Goal: Use online tool/utility: Utilize a website feature to perform a specific function

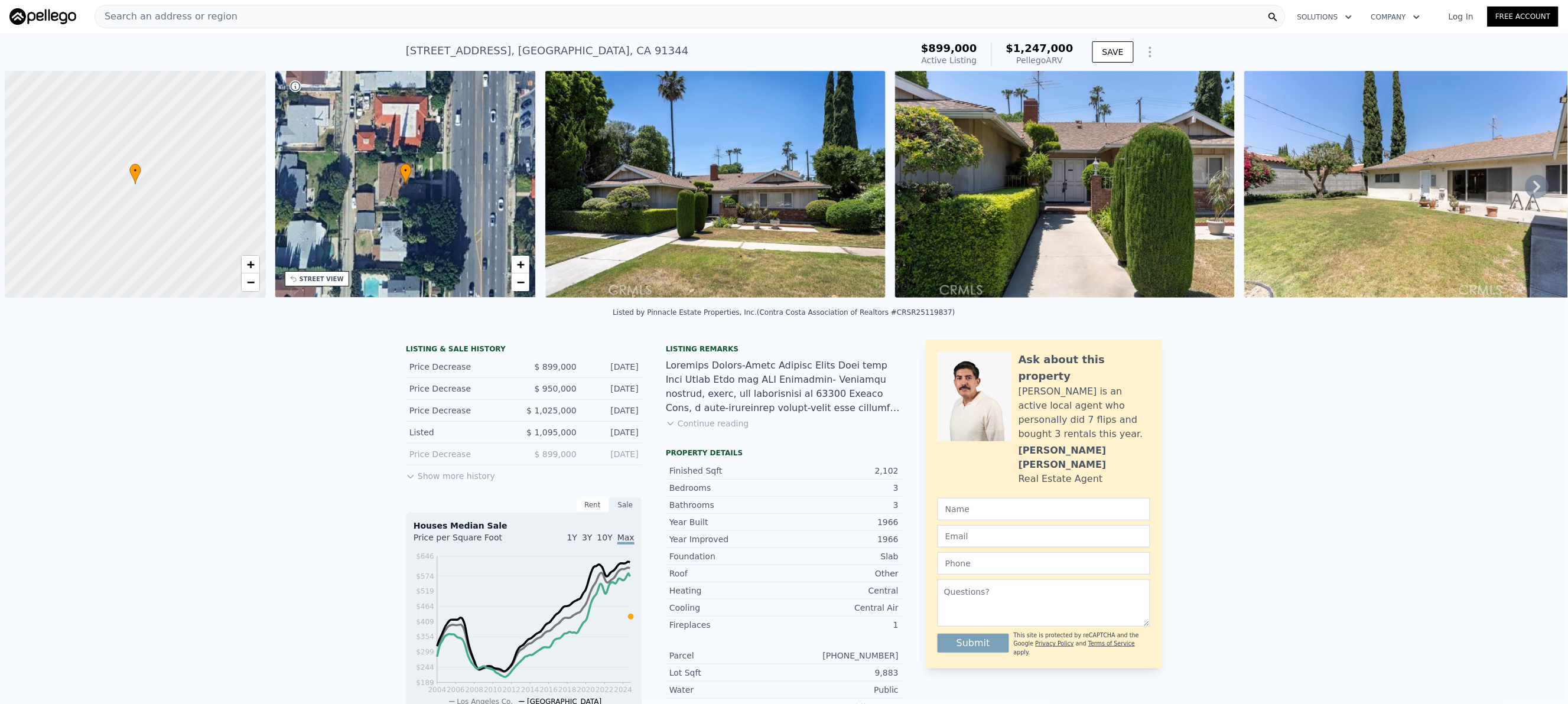
scroll to position [0, 5]
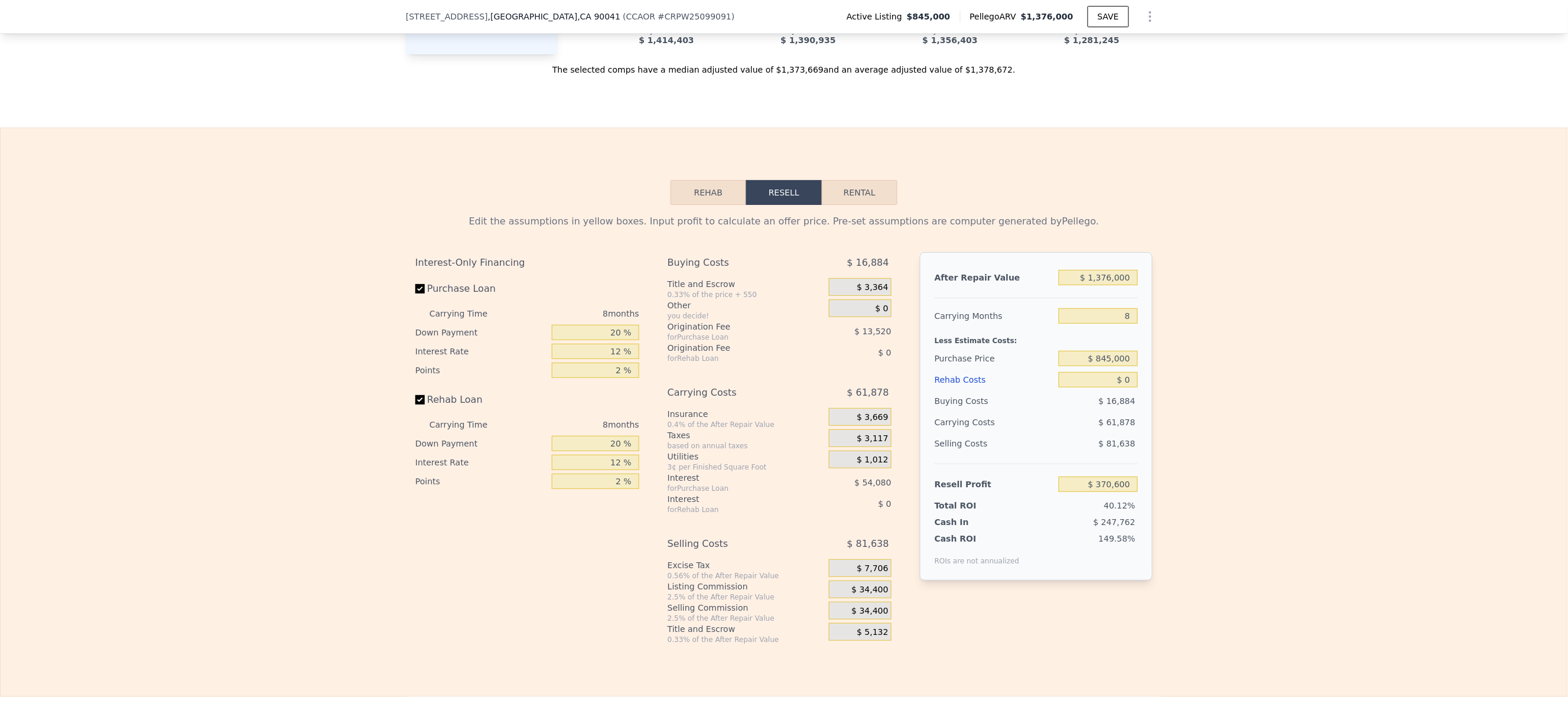
scroll to position [1768, 0]
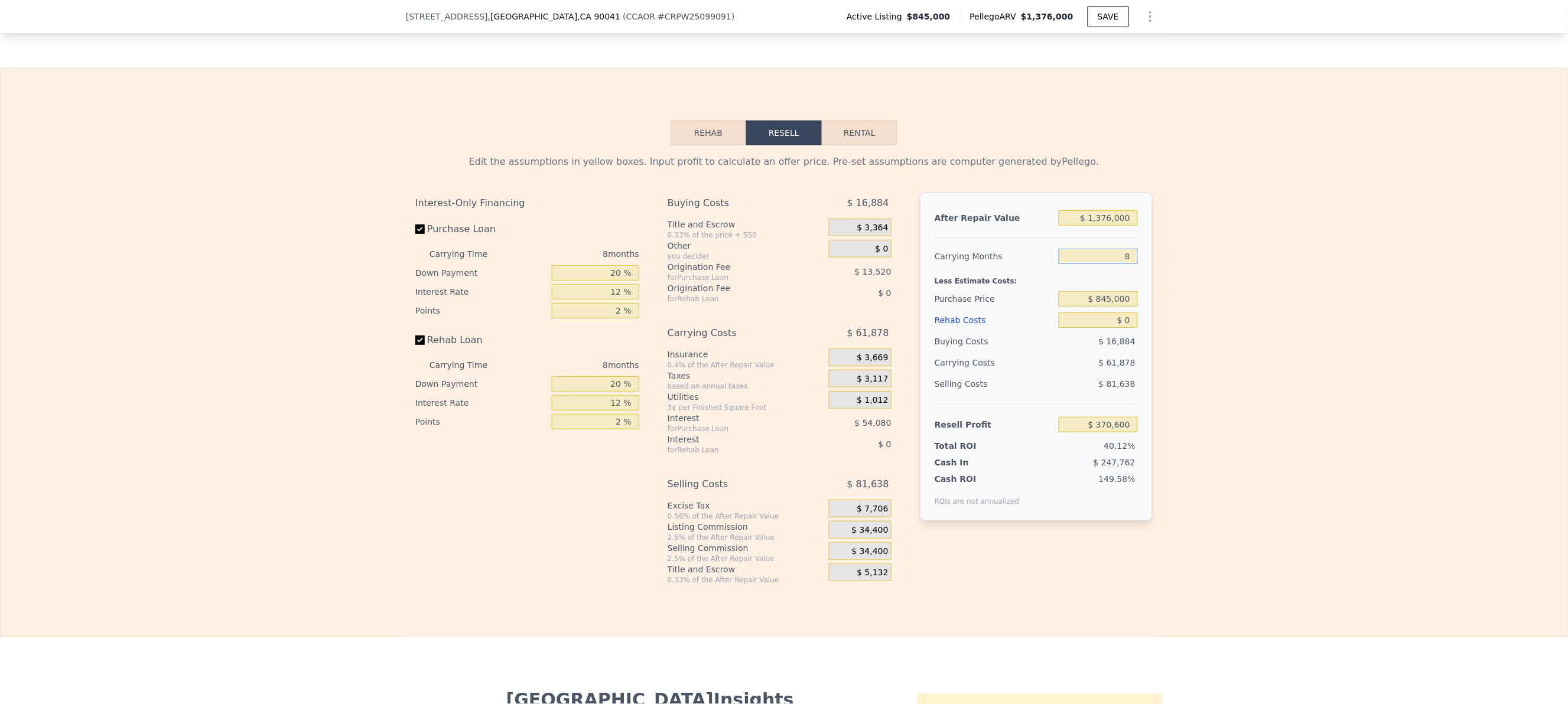
drag, startPoint x: 1094, startPoint y: 295, endPoint x: 1163, endPoint y: 293, distance: 69.0
click at [1163, 293] on div "Edit the assumptions in yellow boxes. Input profit to calculate an offer price.…" at bounding box center [784, 365] width 1566 height 440
type input "4"
type input "$ 401,539"
type input "4"
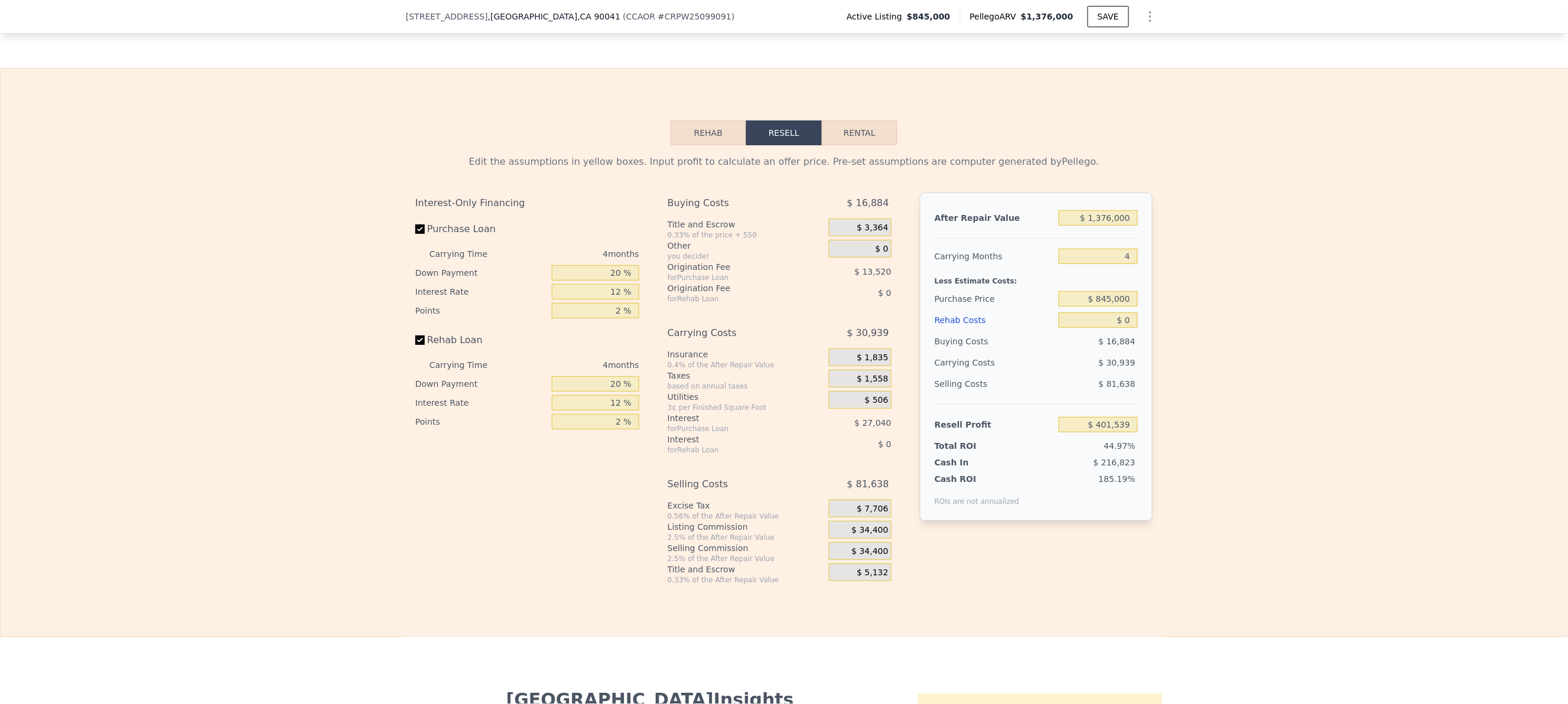
click at [1212, 306] on div "Edit the assumptions in yellow boxes. Input profit to calculate an offer price.…" at bounding box center [784, 365] width 1566 height 440
click at [1337, 352] on div "Edit the assumptions in yellow boxes. Input profit to calculate an offer price.…" at bounding box center [784, 365] width 1566 height 440
click at [1065, 328] on input "$ 0" at bounding box center [1098, 320] width 79 height 16
drag, startPoint x: 1052, startPoint y: 358, endPoint x: 1163, endPoint y: 370, distance: 111.6
click at [1163, 370] on div "Edit the assumptions in yellow boxes. Input profit to calculate an offer price.…" at bounding box center [784, 365] width 1566 height 440
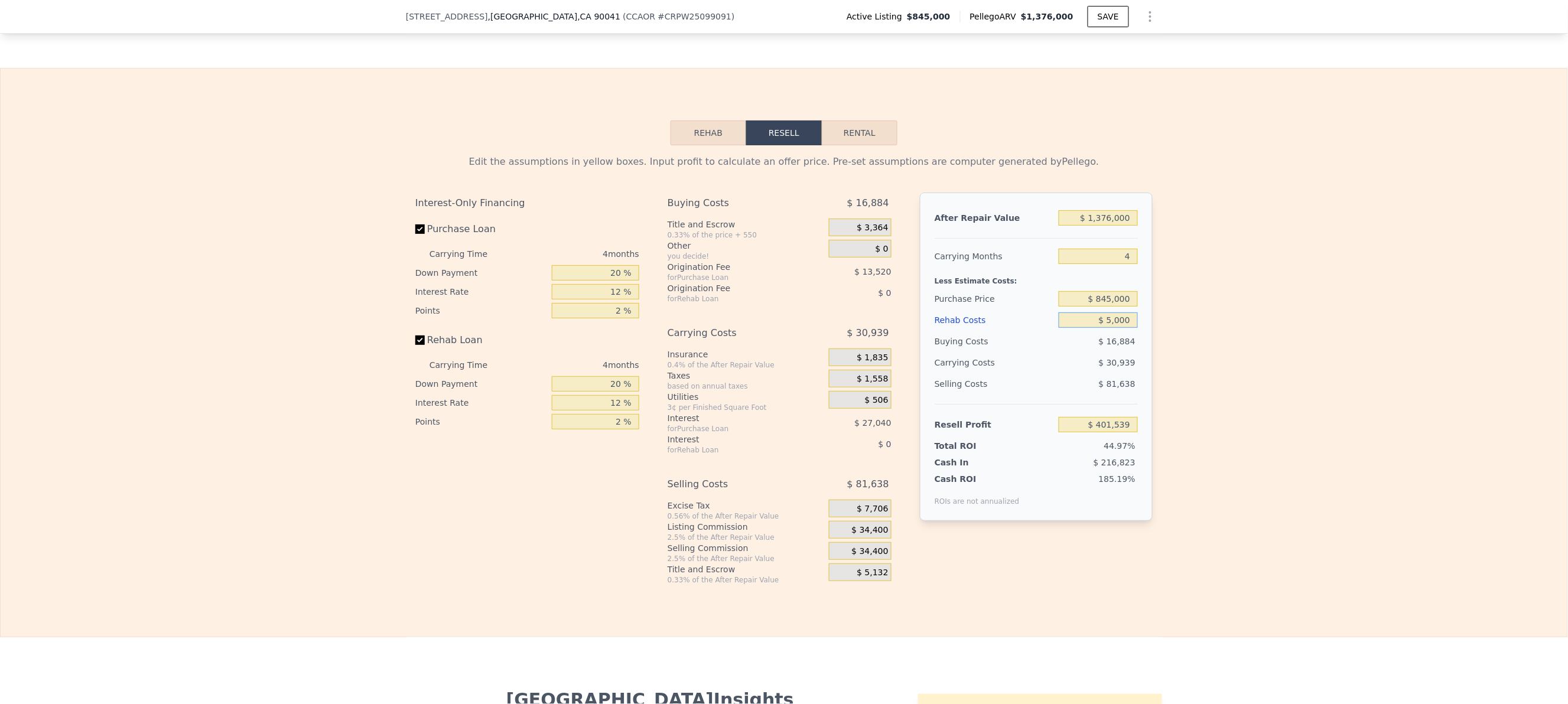
type input "$ 50,000"
type input "$ 349,139"
type input "$ 50,000"
click at [1169, 372] on div "Edit the assumptions in yellow boxes. Input profit to calculate an offer price.…" at bounding box center [784, 365] width 1566 height 440
click at [1068, 432] on input "$ 349,139" at bounding box center [1098, 424] width 79 height 16
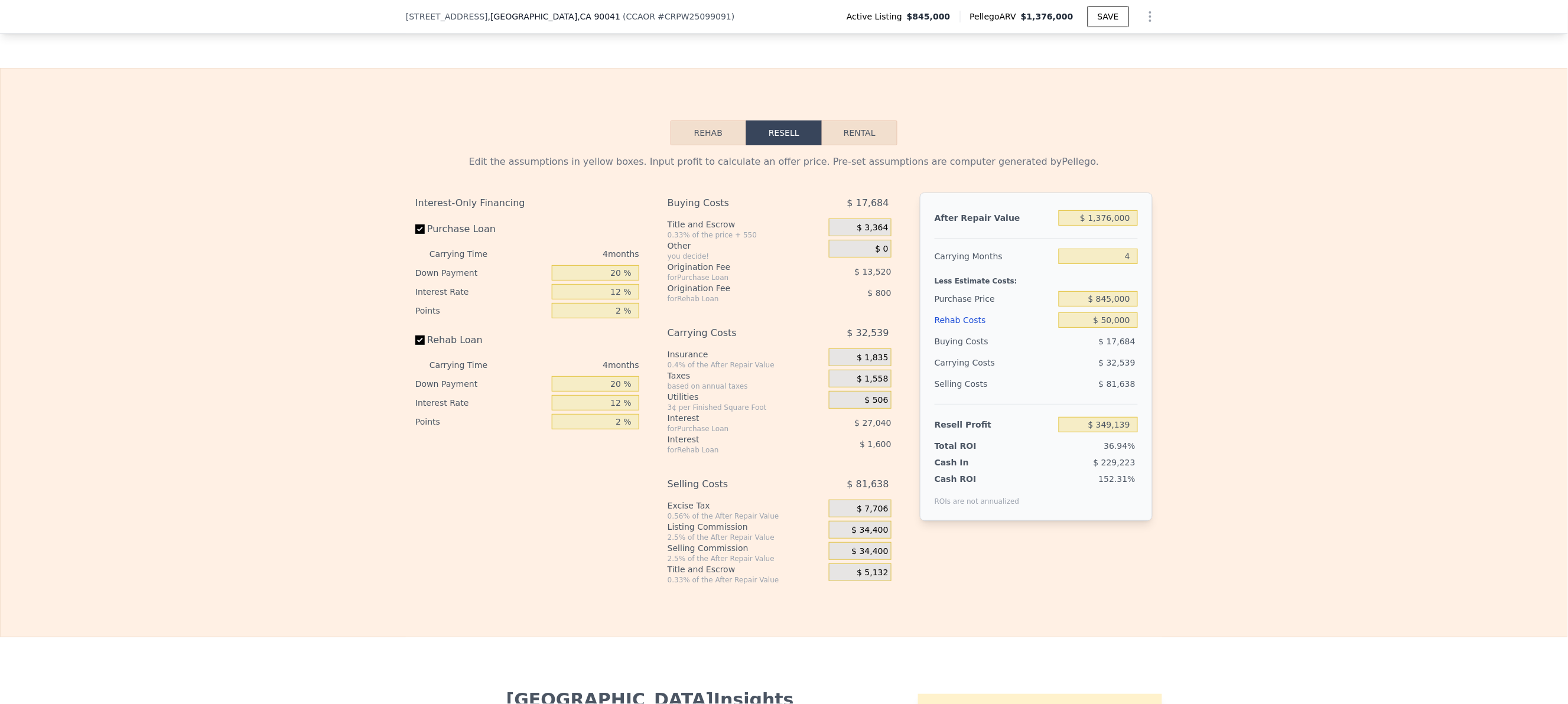
click at [1222, 469] on div "Edit the assumptions in yellow boxes. Input profit to calculate an offer price.…" at bounding box center [784, 365] width 1566 height 440
click at [1093, 432] on input "$ 349,139" at bounding box center [1098, 424] width 79 height 16
click at [608, 281] on input "20 %" at bounding box center [595, 272] width 87 height 16
click at [605, 281] on input "20 %" at bounding box center [595, 272] width 87 height 16
drag, startPoint x: 591, startPoint y: 314, endPoint x: 682, endPoint y: 316, distance: 91.0
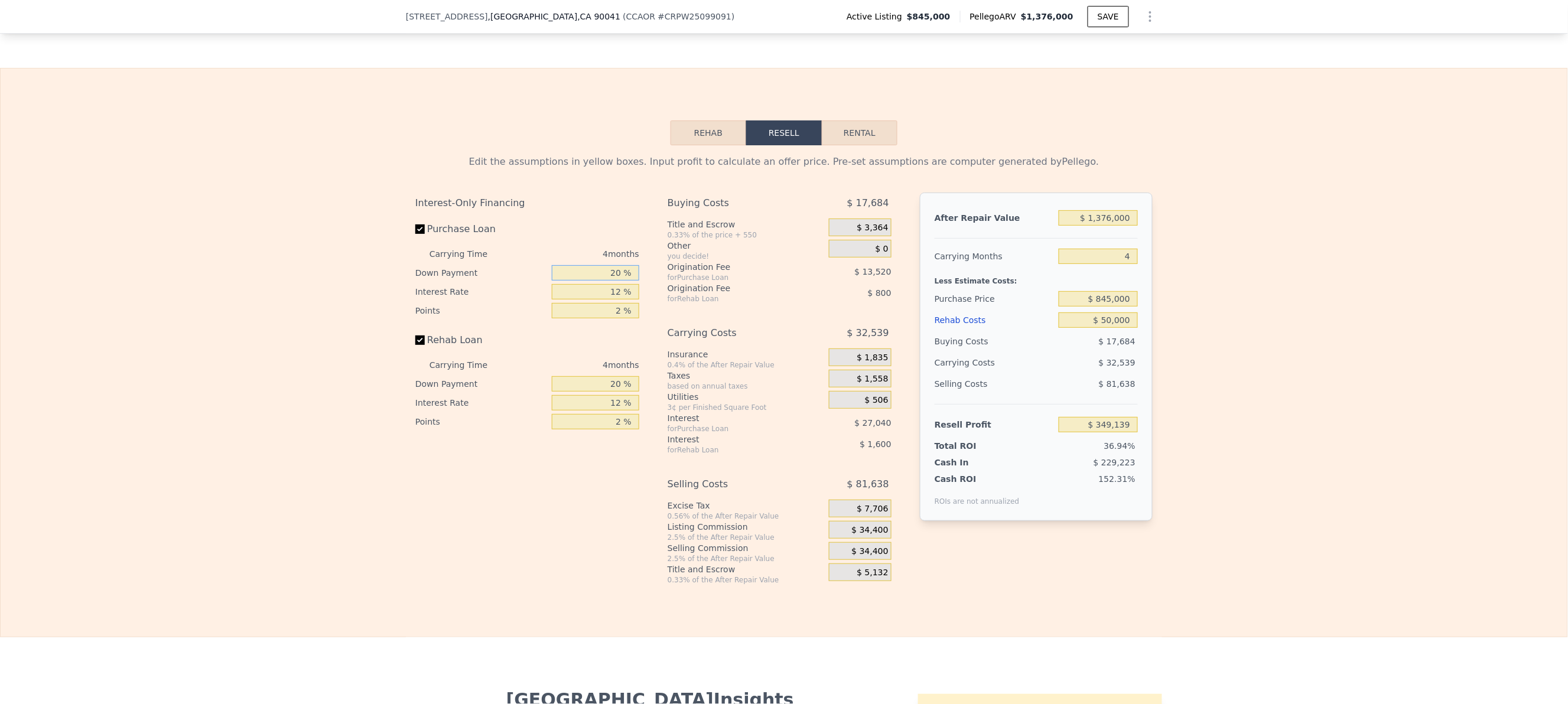
click at [679, 316] on div "Interest-Only Financing Purchase Loan Carrying Time 4 months Down Payment 20 % …" at bounding box center [783, 388] width 737 height 392
type input "10 %"
type input "$ 344,069"
type input "10 %"
click at [541, 375] on div "4 months" at bounding box center [574, 365] width 128 height 19
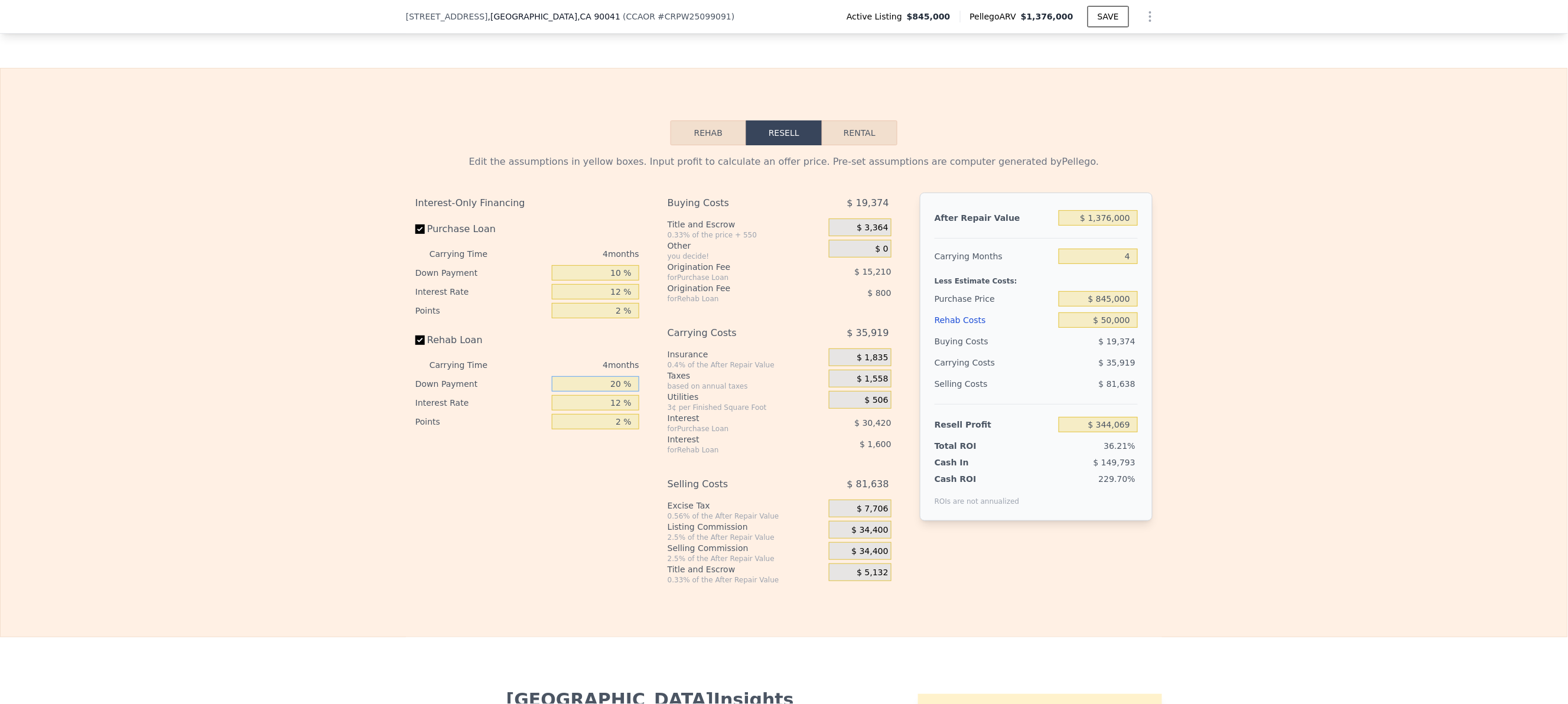
click at [570, 392] on input "20 %" at bounding box center [595, 384] width 87 height 16
drag, startPoint x: 570, startPoint y: 427, endPoint x: 681, endPoint y: 425, distance: 111.0
click at [674, 425] on div "Interest-Only Financing Purchase Loan Carrying Time 4 months Down Payment 10 % …" at bounding box center [783, 388] width 737 height 392
type input "10 %"
type input "$ 343,769"
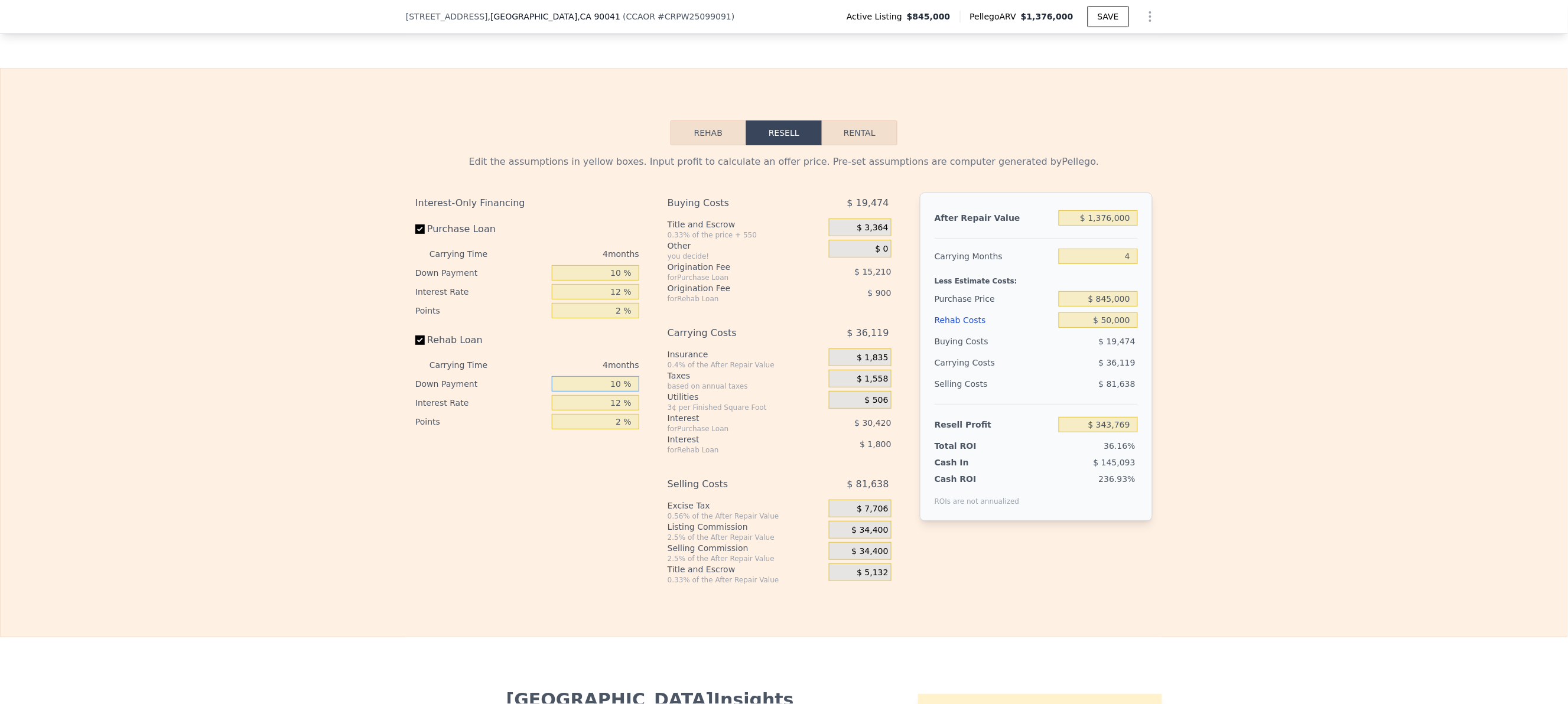
type input "10 %"
click at [588, 300] on input "12 %" at bounding box center [595, 291] width 87 height 16
drag, startPoint x: 632, startPoint y: 333, endPoint x: 664, endPoint y: 328, distance: 32.4
click at [663, 328] on div "Interest-Only Financing Purchase Loan Carrying Time 4 months Down Payment 10 % …" at bounding box center [783, 388] width 737 height 392
type input "10 %"
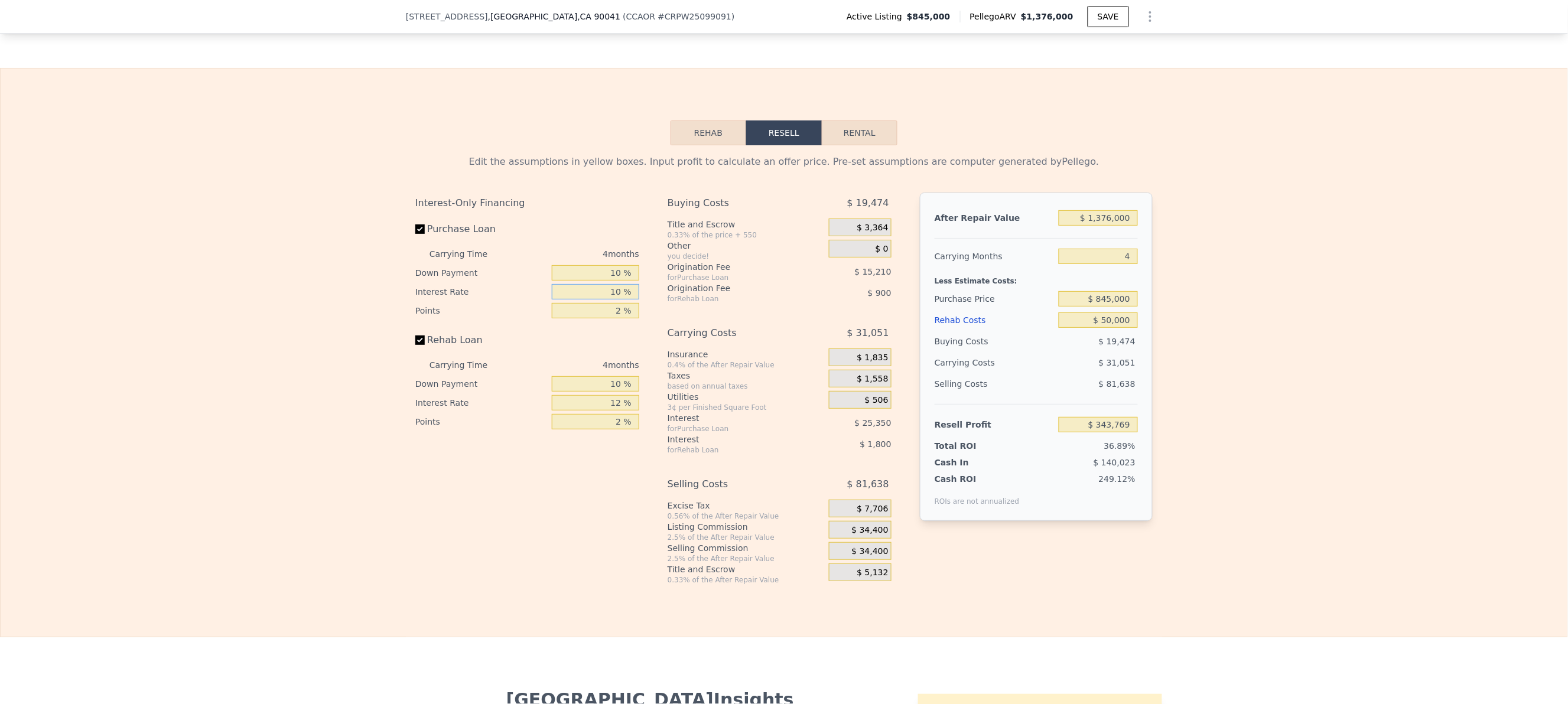
type input "$ 348,837"
type input "10 %"
click at [607, 410] on input "12 %" at bounding box center [595, 403] width 87 height 16
drag, startPoint x: 598, startPoint y: 445, endPoint x: 649, endPoint y: 448, distance: 51.1
click at [647, 446] on div "Interest-Only Financing Purchase Loan Carrying Time 4 months Down Payment 10 % …" at bounding box center [783, 388] width 737 height 392
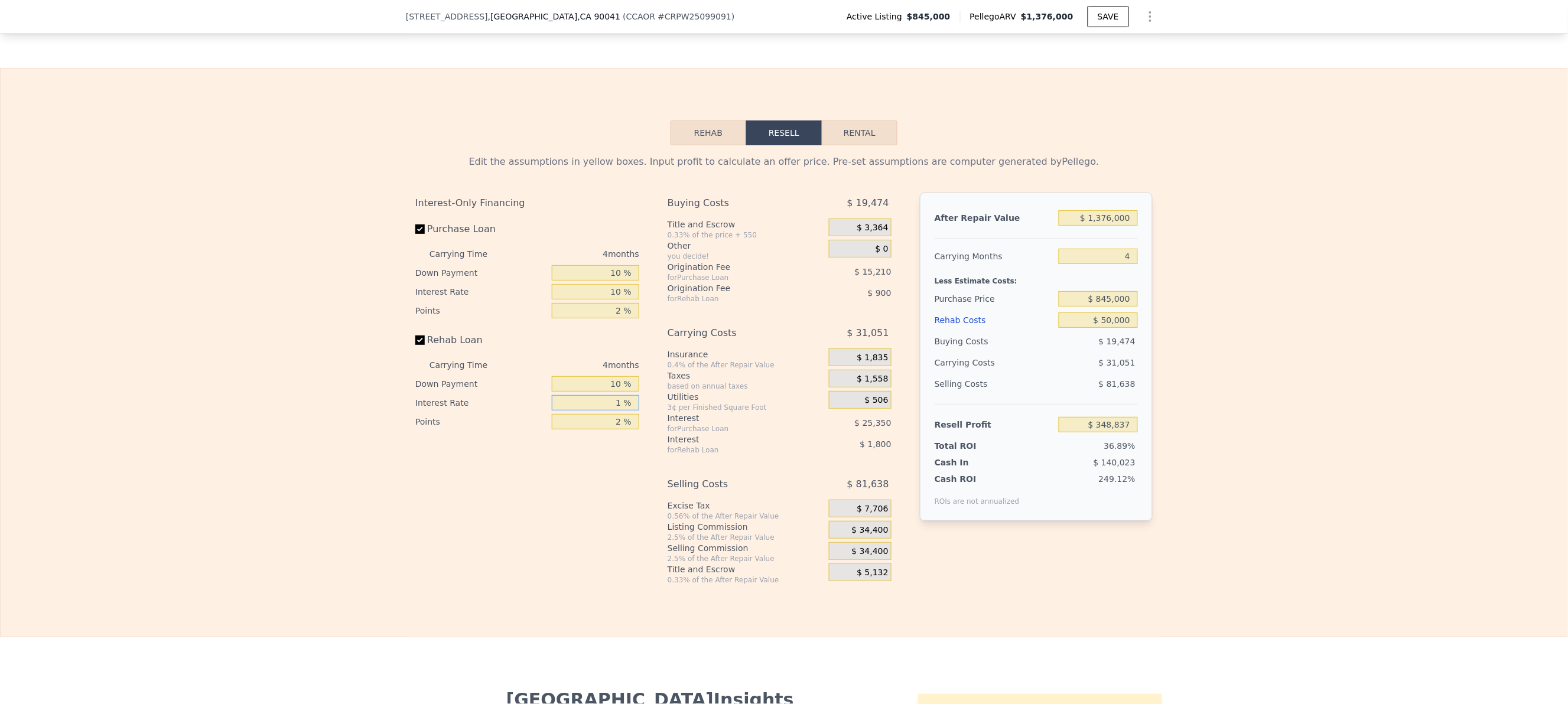
type input "10 %"
type input "$ 349,137"
type input "10 %"
click at [566, 585] on div "Interest-Only Financing Purchase Loan Carrying Time 4 months Down Payment 10 % …" at bounding box center [531, 388] width 234 height 392
drag, startPoint x: 588, startPoint y: 363, endPoint x: 594, endPoint y: 350, distance: 14.3
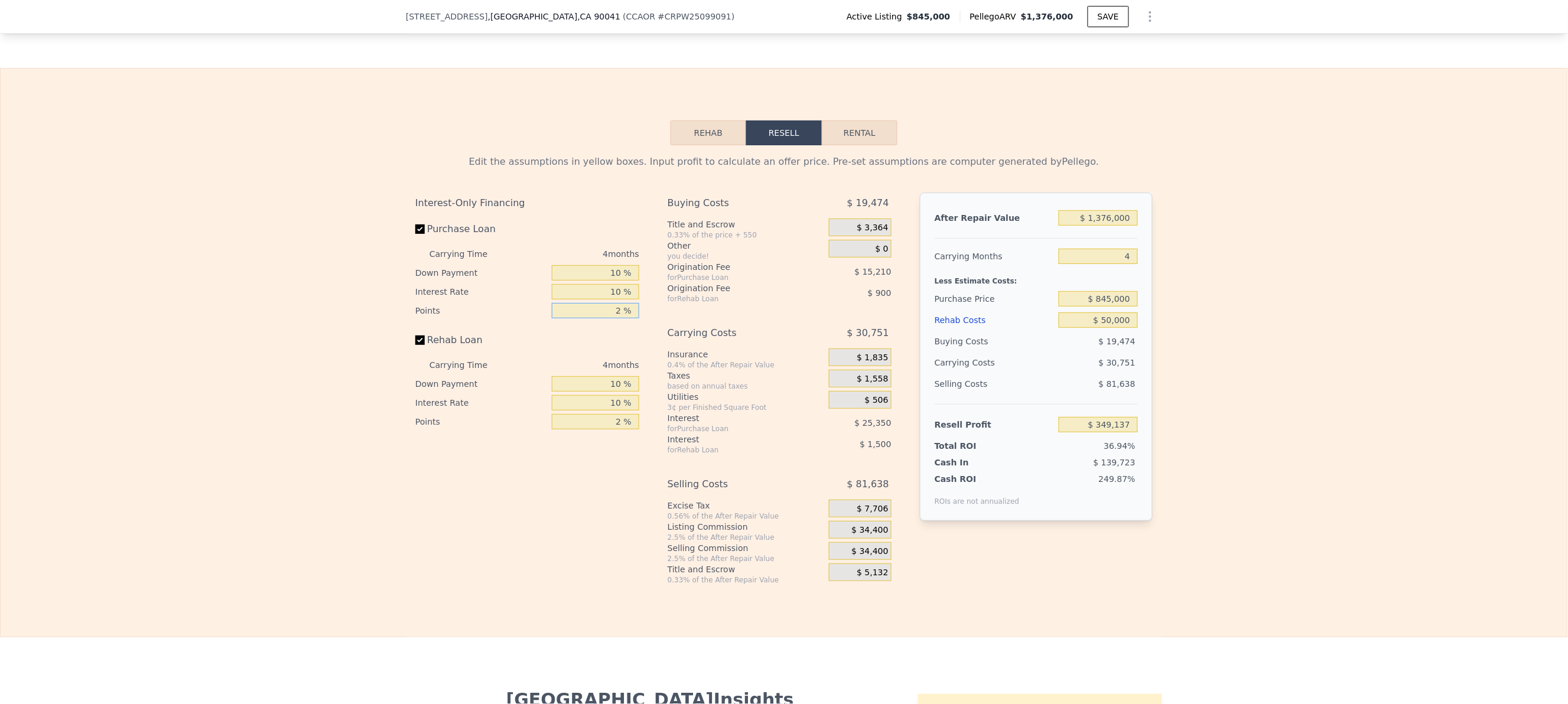
click at [589, 359] on div "Interest-Only Financing Purchase Loan Carrying Time 4 months Down Payment 10 % …" at bounding box center [527, 311] width 224 height 239
drag, startPoint x: 594, startPoint y: 350, endPoint x: 687, endPoint y: 350, distance: 93.0
click at [687, 350] on div "Interest-Only Financing Purchase Loan Carrying Time 4 months Down Payment 10 % …" at bounding box center [783, 388] width 737 height 392
type input "1 %"
type input "$ 356,742"
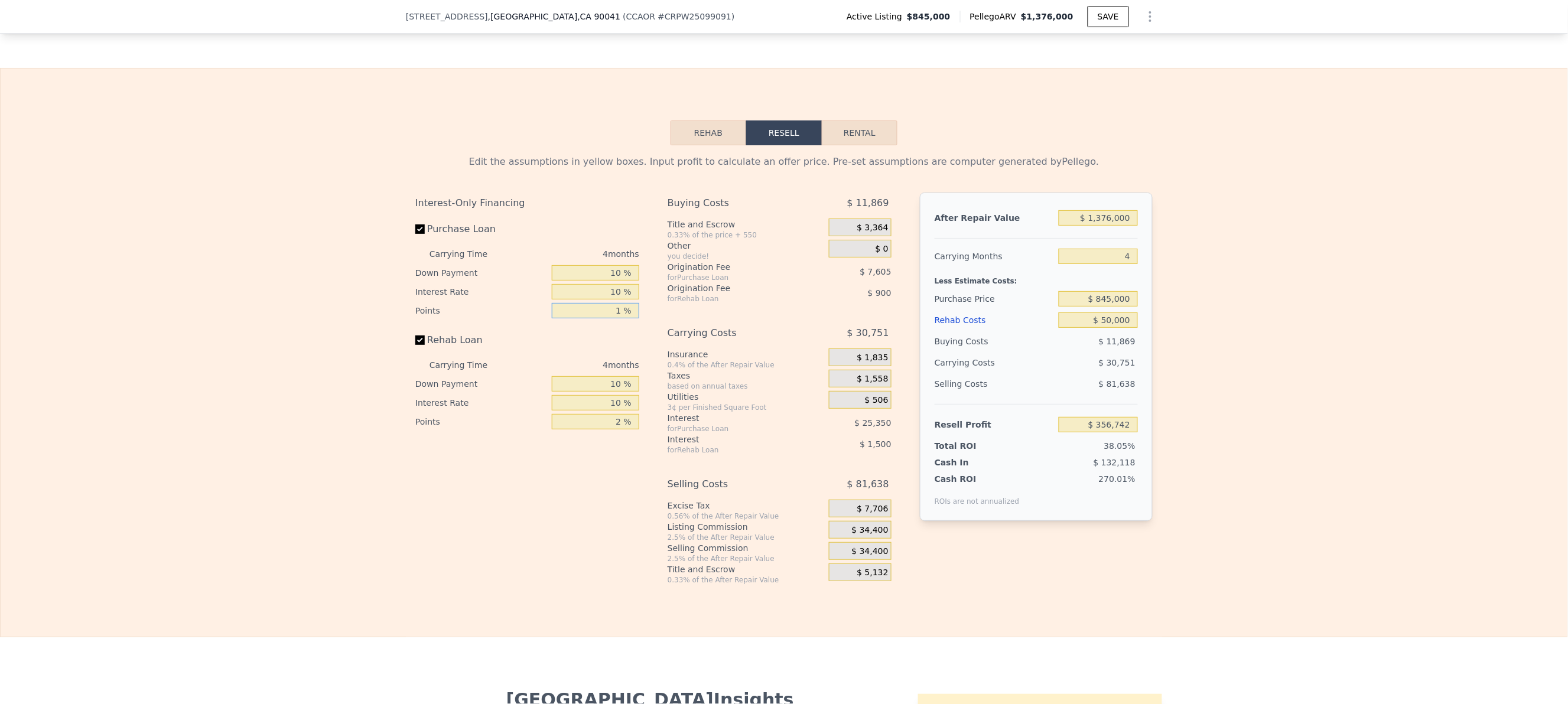
type input "1 %"
click at [643, 511] on div "Interest-Only Financing Purchase Loan Carrying Time 4 months Down Payment 10 % …" at bounding box center [783, 388] width 737 height 392
drag, startPoint x: 602, startPoint y: 470, endPoint x: 647, endPoint y: 470, distance: 45.0
click at [647, 470] on div "Interest-Only Financing Purchase Loan Carrying Time 4 months Down Payment 10 % …" at bounding box center [783, 388] width 737 height 392
type input "1 %"
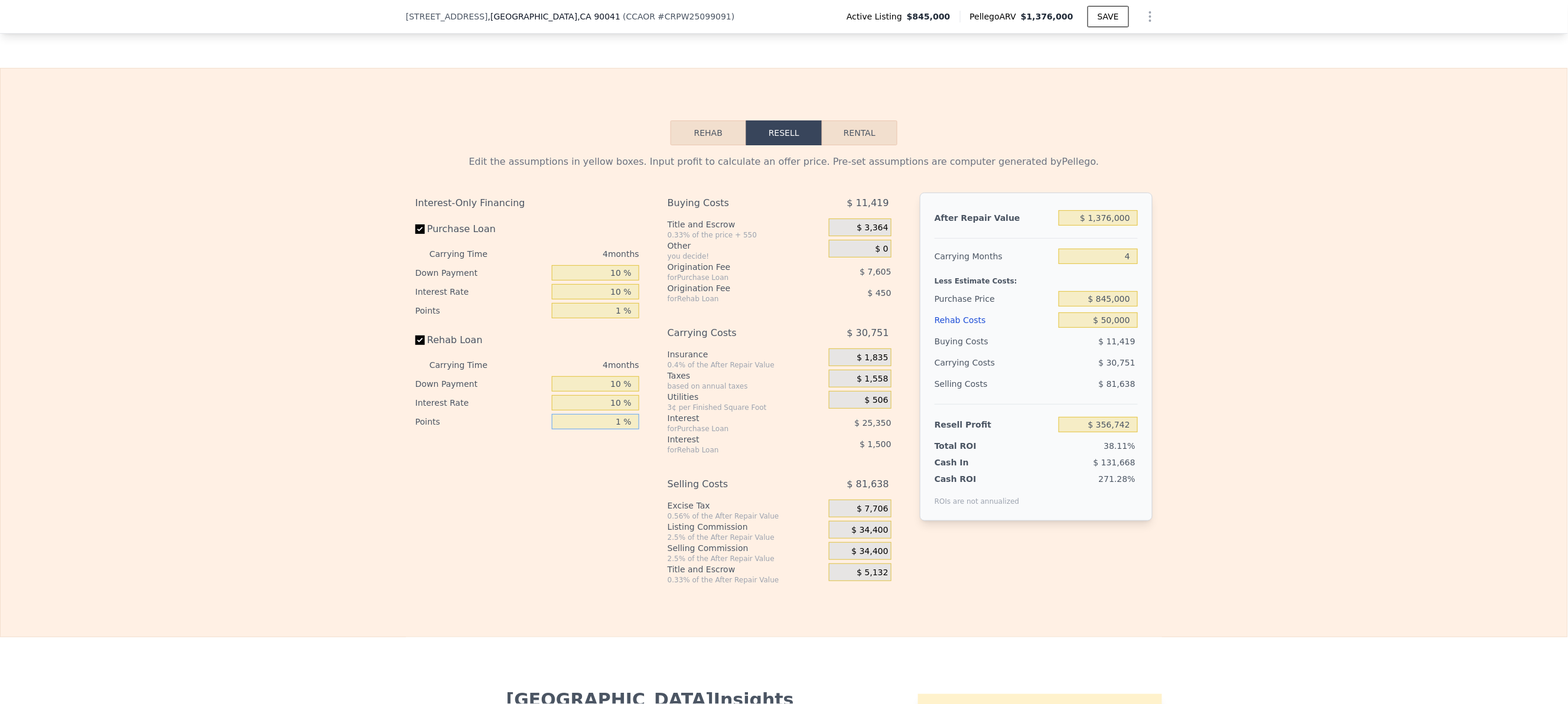
type input "$ 357,192"
type input "1 %"
click at [631, 562] on div "Interest-Only Financing Purchase Loan Carrying Time 4 months Down Payment 10 % …" at bounding box center [531, 388] width 234 height 392
click at [1344, 499] on div "Edit the assumptions in yellow boxes. Input profit to calculate an offer price.…" at bounding box center [784, 365] width 1566 height 440
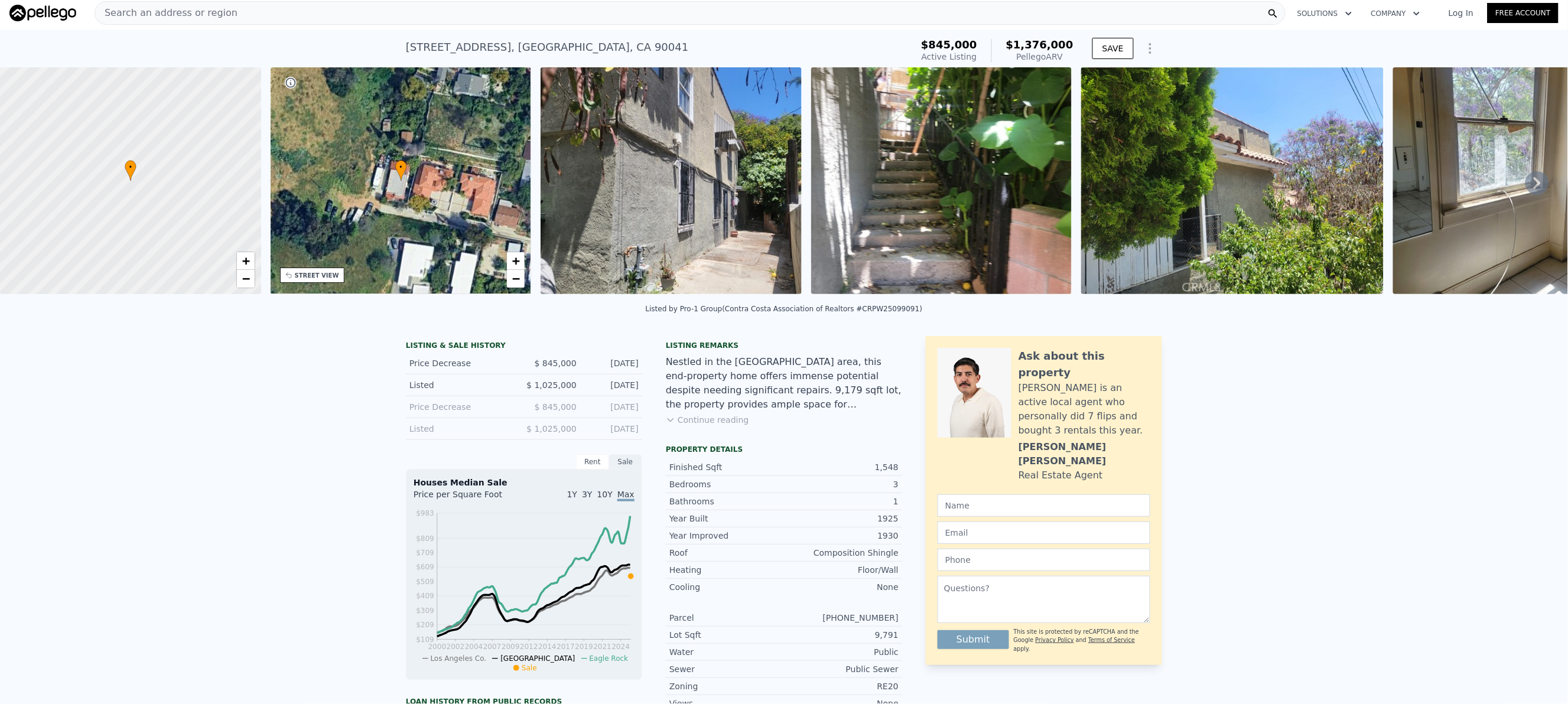
scroll to position [0, 0]
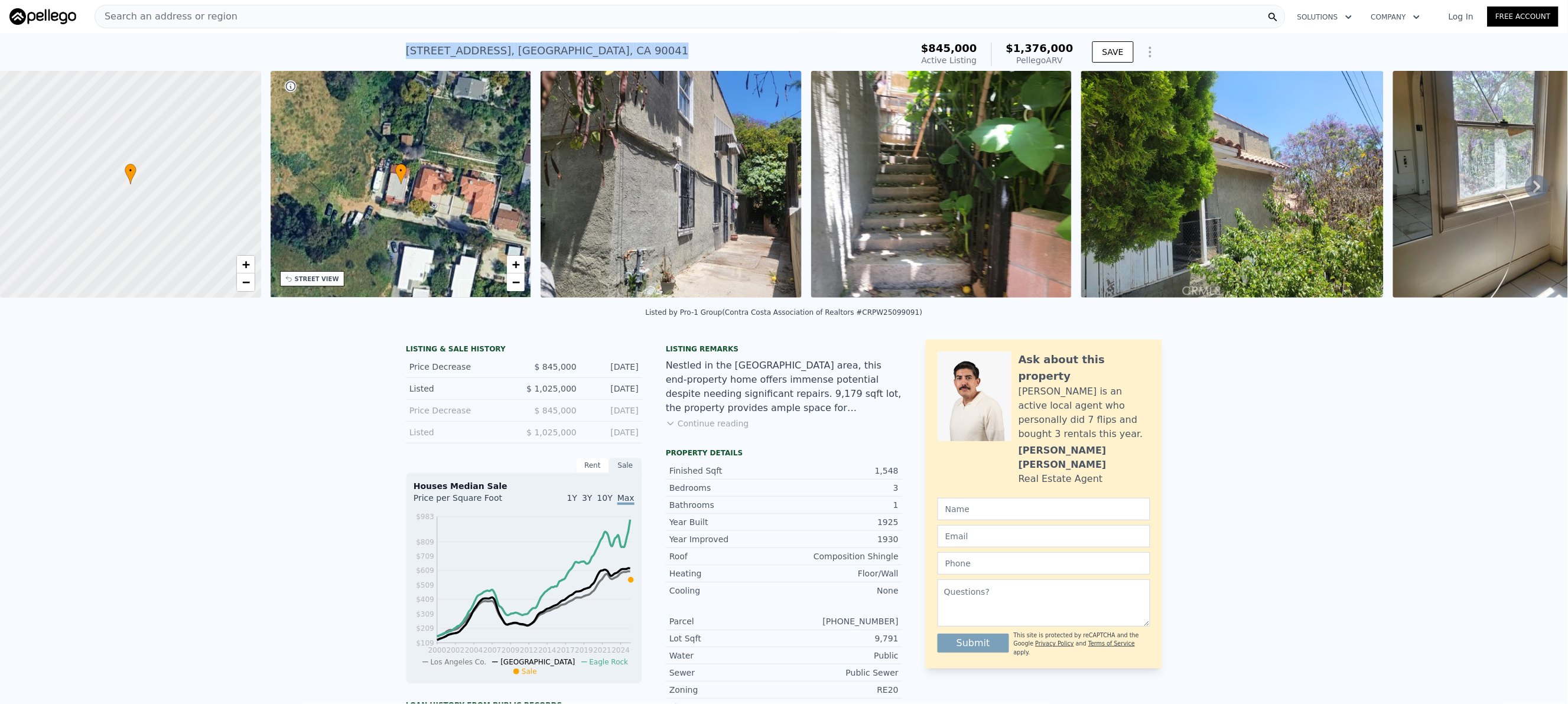
drag, startPoint x: 632, startPoint y: 47, endPoint x: 329, endPoint y: 38, distance: 303.1
click at [329, 38] on div "4727 College View Ave , Los Angeles , CA 90041 Active at $845k (~ARV $1.376m ) …" at bounding box center [784, 52] width 1568 height 38
copy div "4727 College View Ave , Los Angeles , CA 90041"
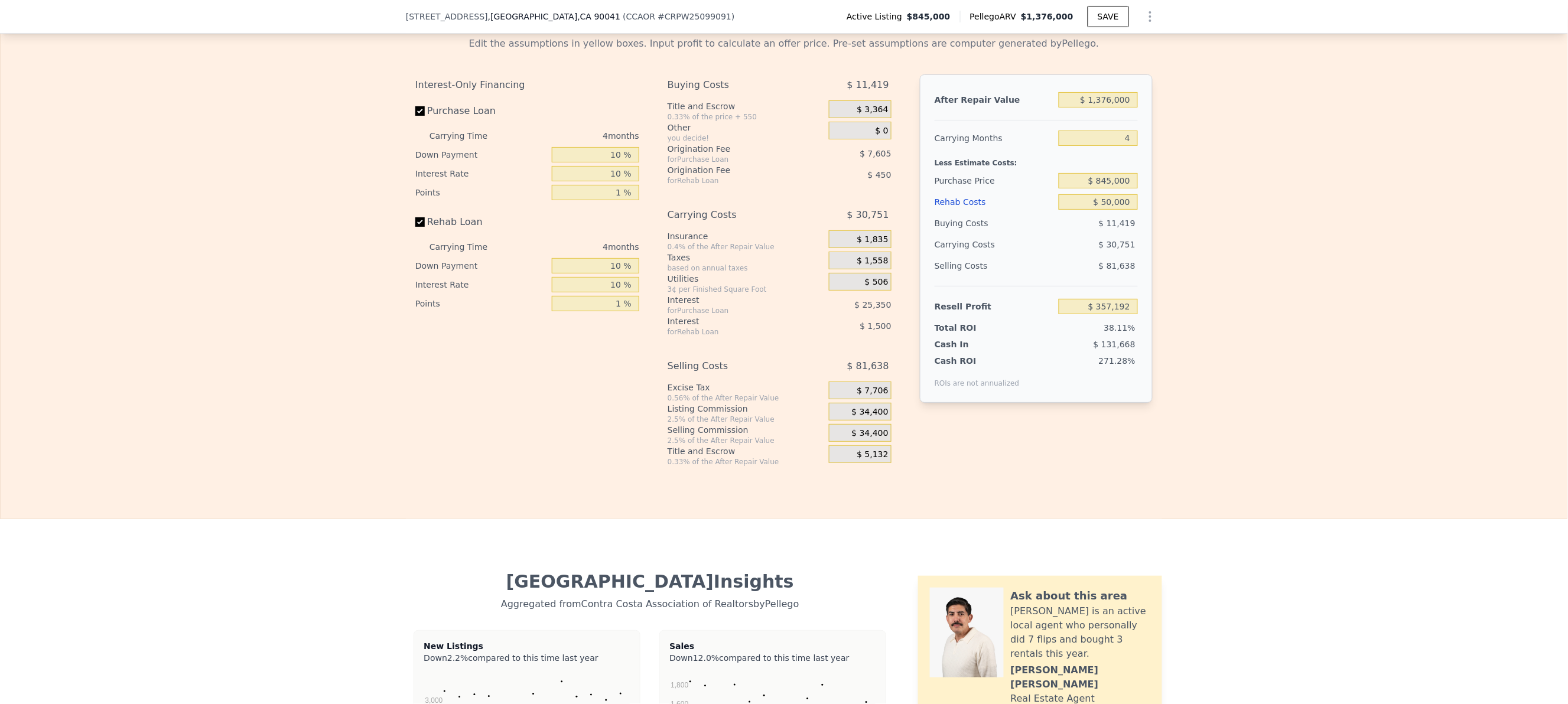
scroll to position [1768, 0]
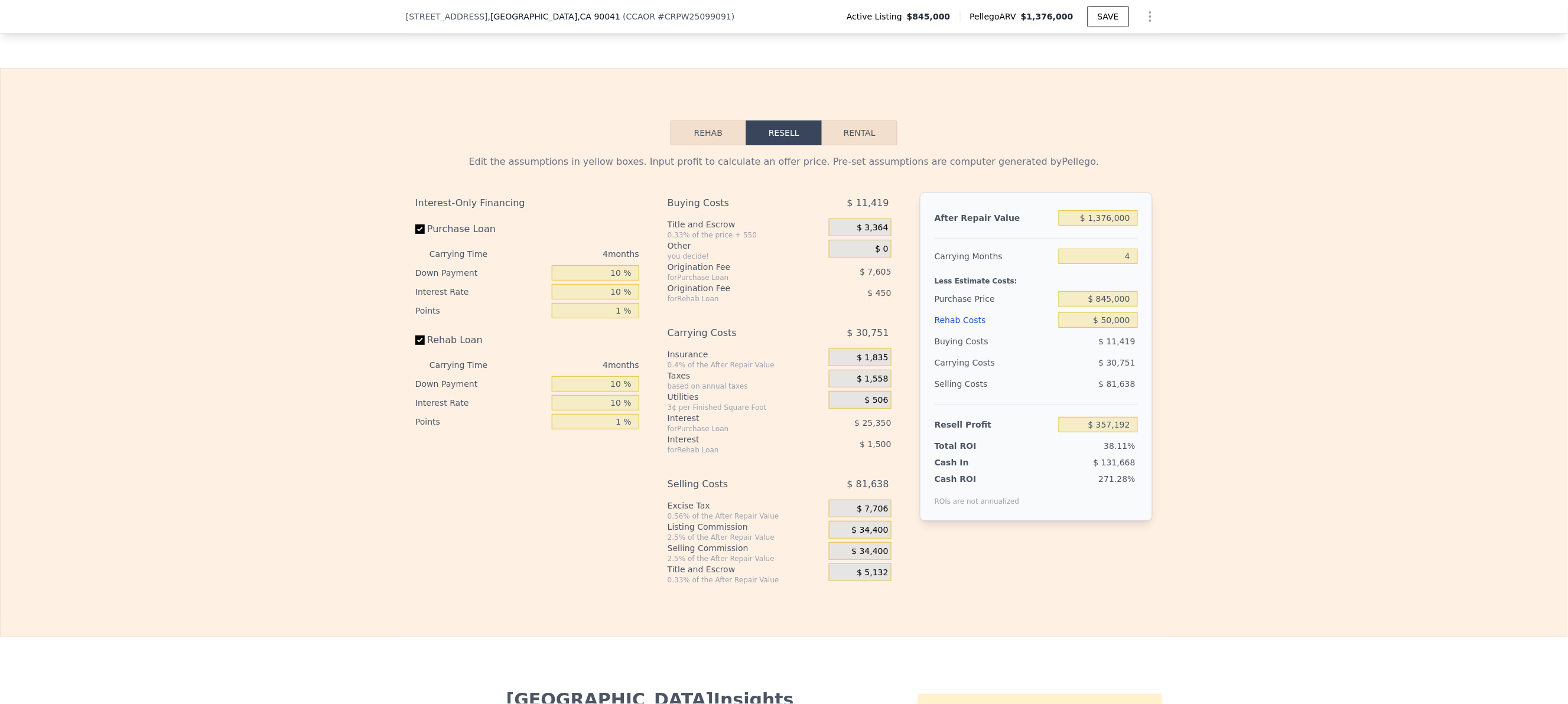
click at [1266, 280] on div "Edit the assumptions in yellow boxes. Input profit to calculate an offer price.…" at bounding box center [784, 365] width 1566 height 440
click at [1264, 301] on div "Edit the assumptions in yellow boxes. Input profit to calculate an offer price.…" at bounding box center [784, 365] width 1566 height 440
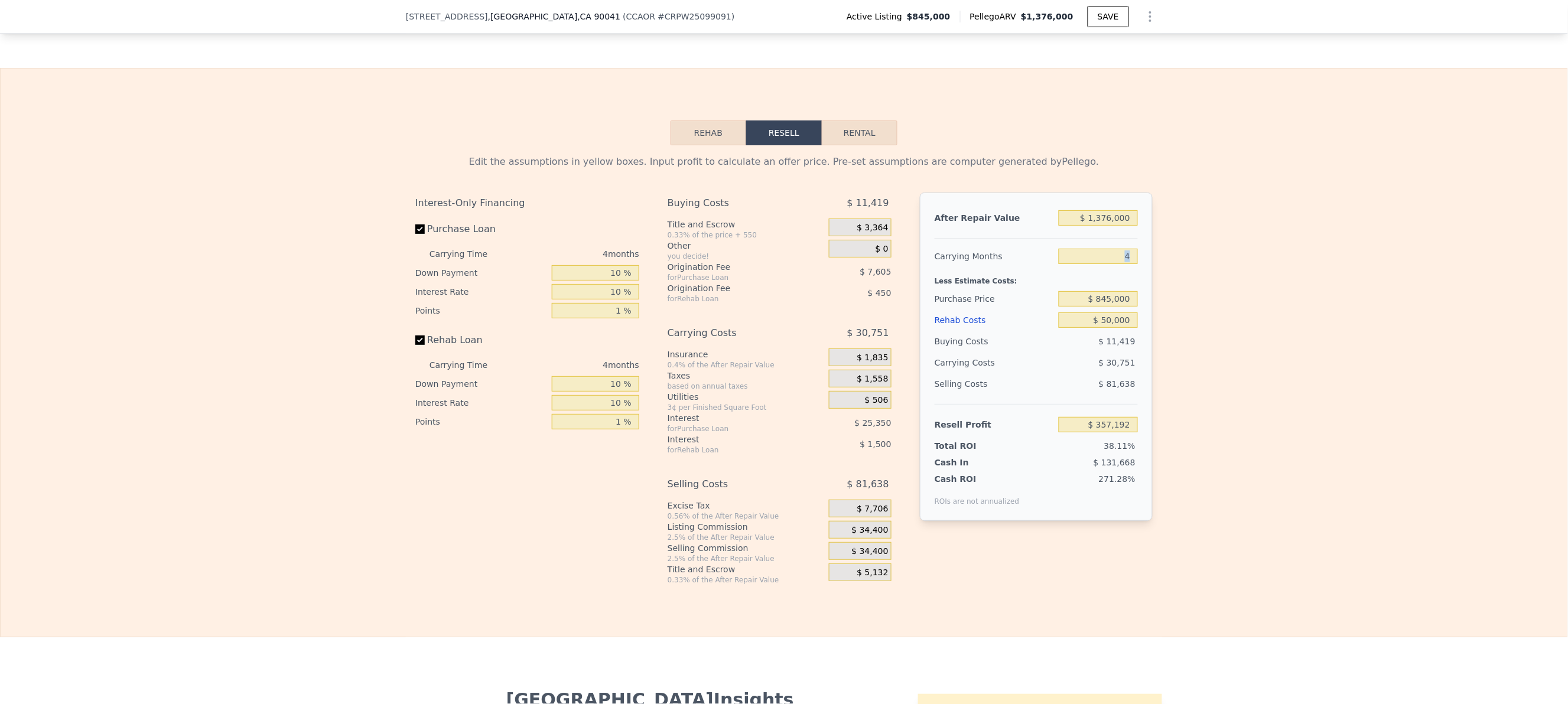
click at [1264, 301] on div "Edit the assumptions in yellow boxes. Input profit to calculate an offer price.…" at bounding box center [784, 365] width 1566 height 440
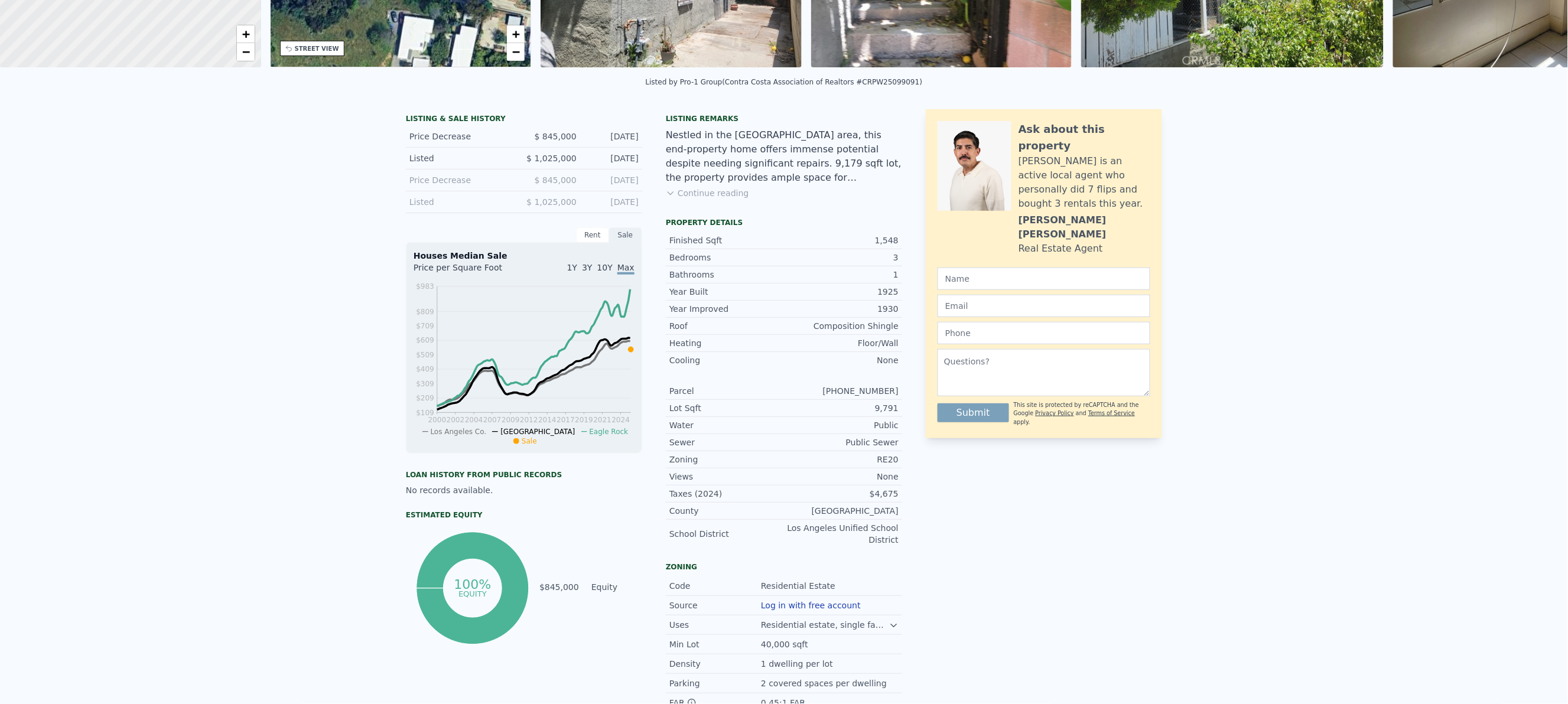
scroll to position [0, 0]
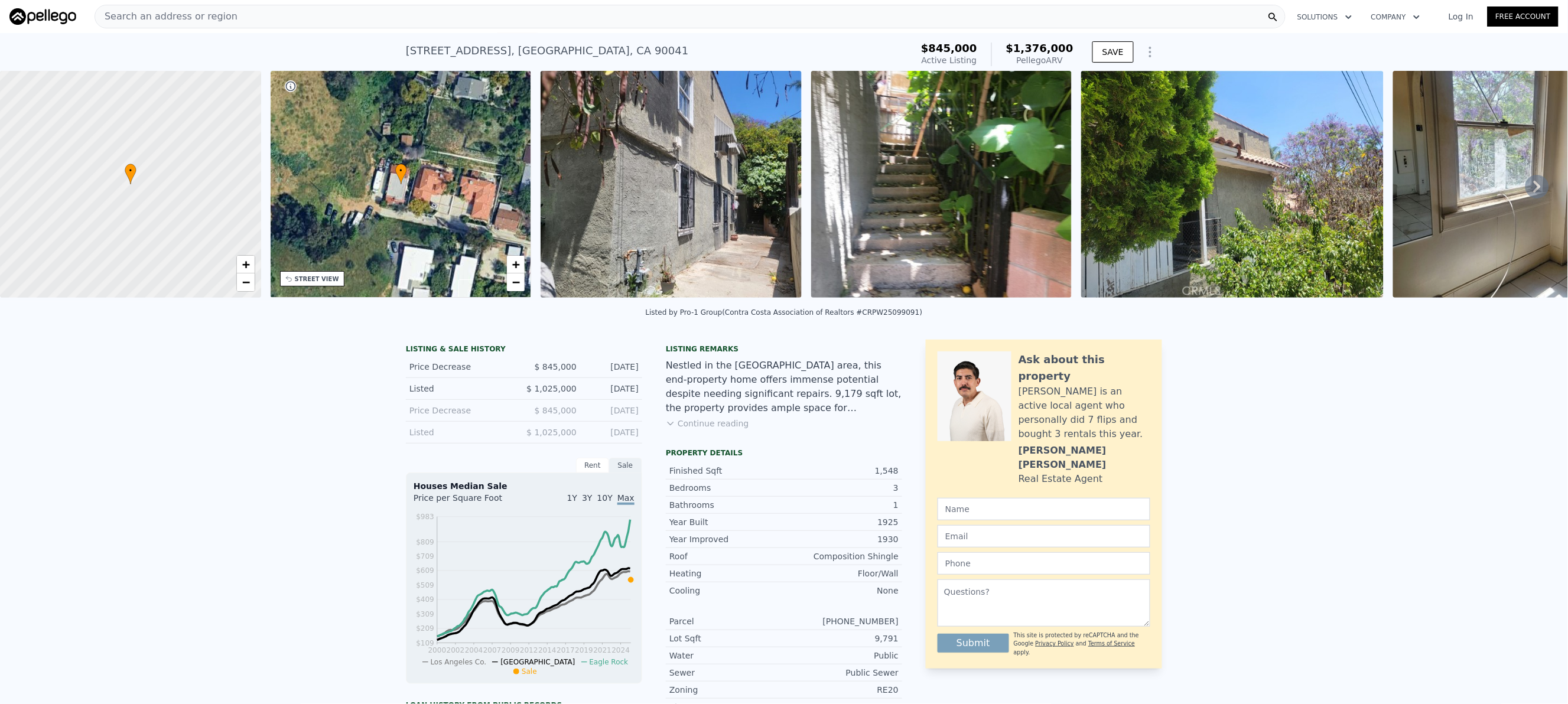
click at [878, 317] on div "Listed by Pro-1 Group (Contra Costa Association of Realtors #CRPW25099091)" at bounding box center [784, 313] width 277 height 8
click at [866, 317] on div "Listed by Pro-1 Group (Contra Costa Association of Realtors #CRPW25099091)" at bounding box center [784, 313] width 277 height 8
drag, startPoint x: 847, startPoint y: 327, endPoint x: 880, endPoint y: 330, distance: 33.1
click at [880, 317] on div "Listed by Pro-1 Group (Contra Costa Association of Realtors #CRPW25099091)" at bounding box center [784, 313] width 277 height 8
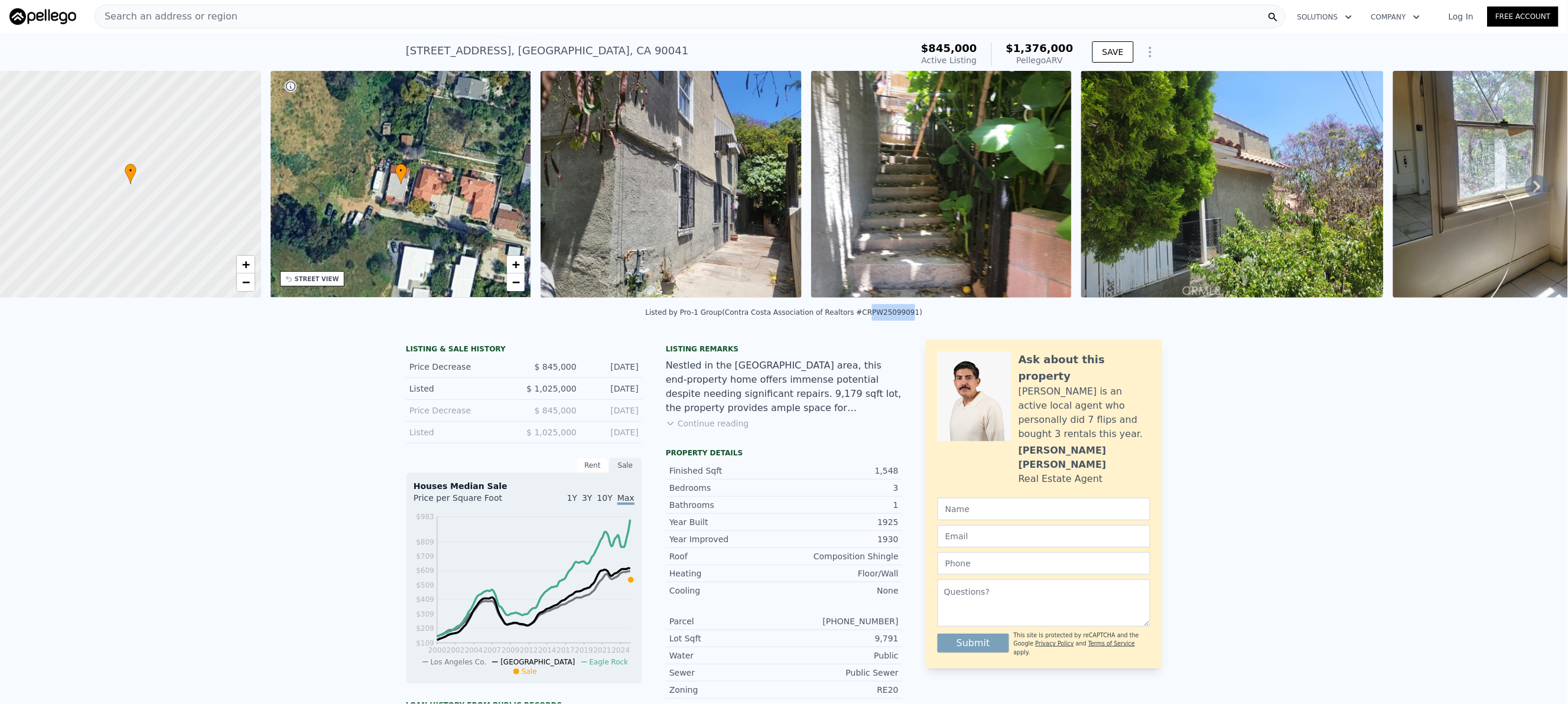
click at [880, 317] on div "Listed by Pro-1 Group (Contra Costa Association of Realtors #CRPW25099091)" at bounding box center [784, 313] width 277 height 8
drag, startPoint x: 888, startPoint y: 328, endPoint x: 848, endPoint y: 330, distance: 40.0
click at [848, 317] on div "Listed by Pro-1 Group (Contra Costa Association of Realtors #CRPW25099091)" at bounding box center [784, 313] width 277 height 8
copy div "PW25099091"
click at [302, 283] on div "STREET VIEW" at bounding box center [312, 279] width 64 height 16
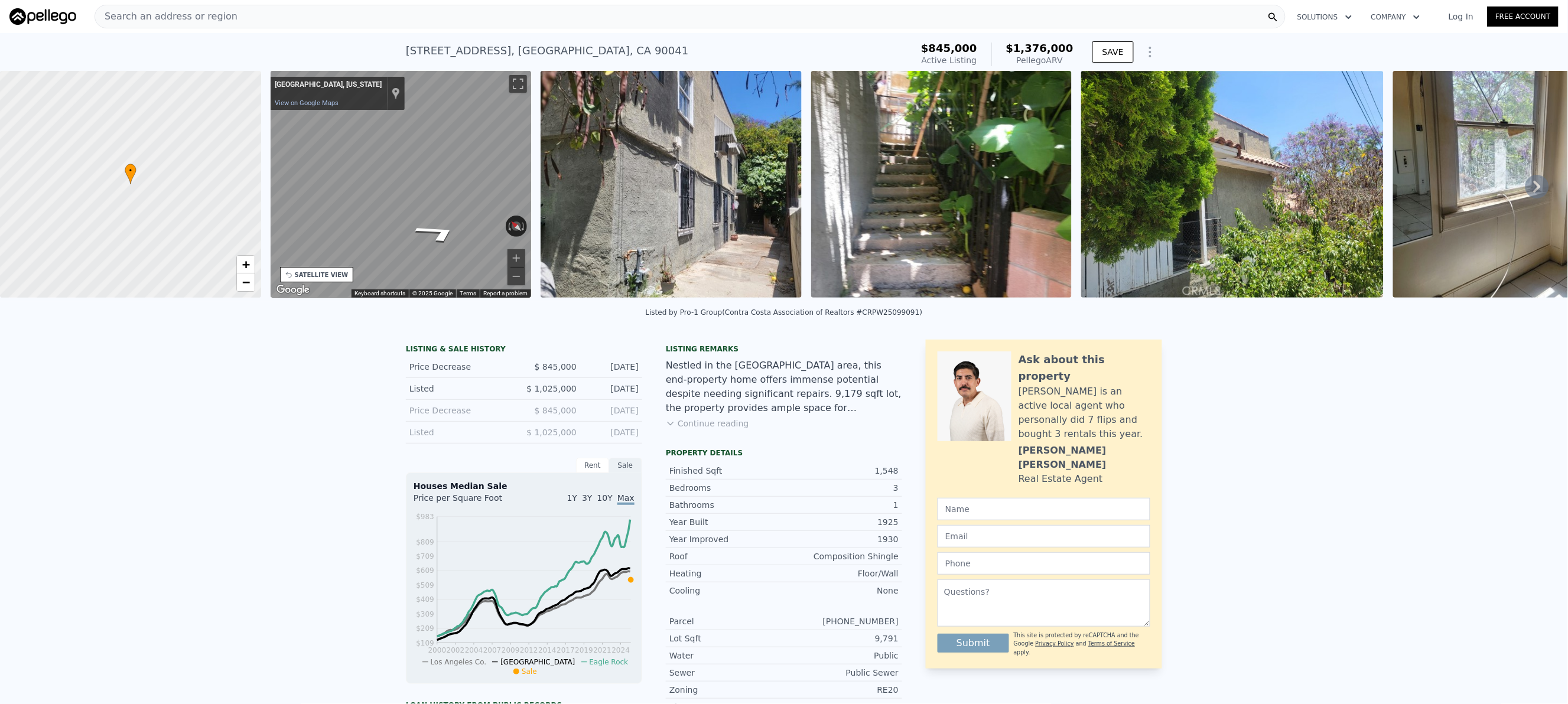
click at [189, 201] on div "• + − • + − STREET VIEW ← Move left → Move right ↑ Move up ↓ Move down + Zoom i…" at bounding box center [784, 187] width 1568 height 231
click at [180, 194] on div "• + − • + − STREET VIEW ← Move left → Move right ↑ Move up ↓ Move down + Zoom i…" at bounding box center [784, 187] width 1568 height 231
click at [230, 193] on div "• + − • + − STREET VIEW ← Move left → Move right ↑ Move up ↓ Move down + Zoom i…" at bounding box center [784, 187] width 1568 height 231
click at [224, 198] on div "• + − • + − STREET VIEW ← Move left → Move right ↑ Move up ↓ Move down + Zoom i…" at bounding box center [784, 187] width 1568 height 231
click at [531, 168] on div "← Move left → Move right ↑ Move up ↓ Move down + Zoom in - Zoom out Los Angeles…" at bounding box center [401, 187] width 271 height 231
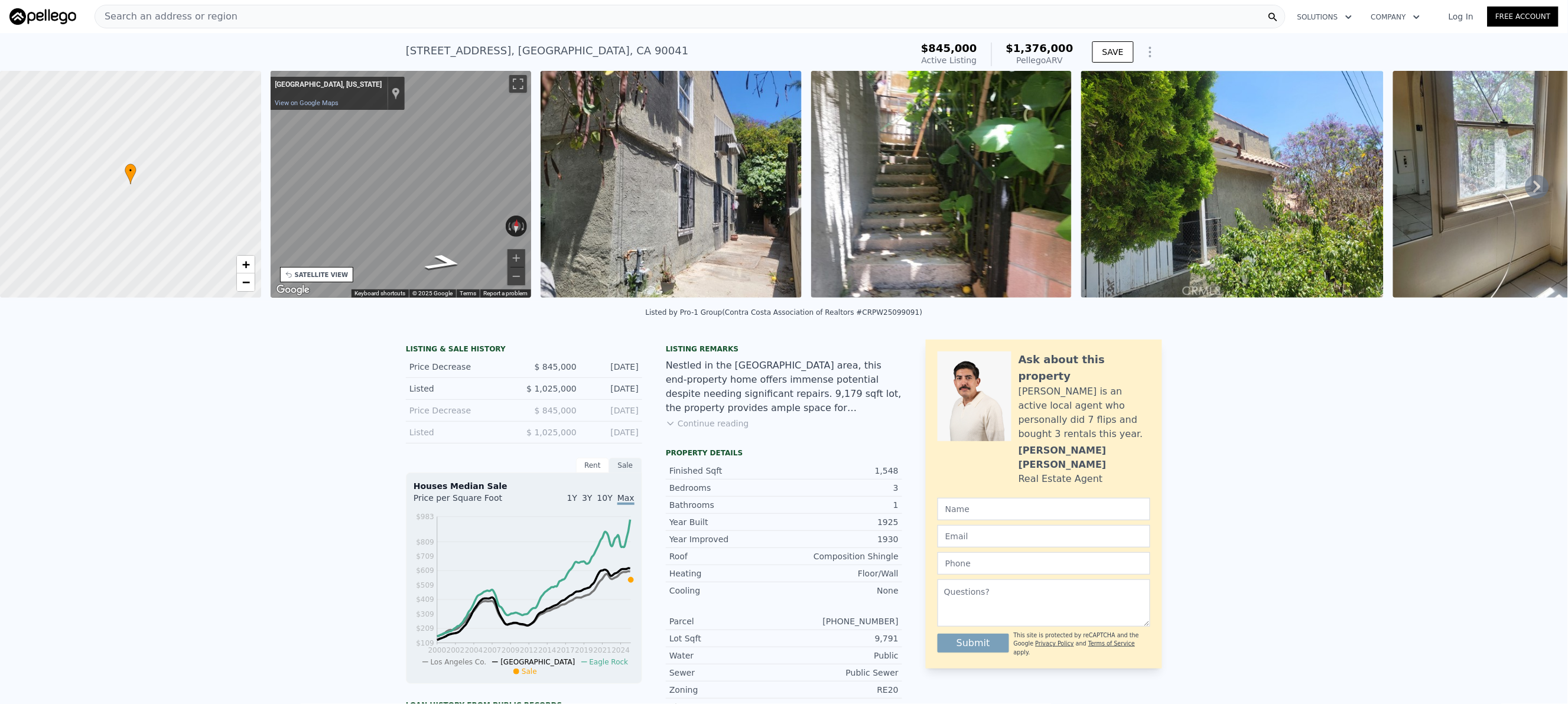
click at [705, 444] on div "Listing remarks Nestled in the Eagle Rock area, this end-property home offers i…" at bounding box center [784, 394] width 236 height 99
click at [685, 429] on button "Continue reading" at bounding box center [707, 423] width 83 height 12
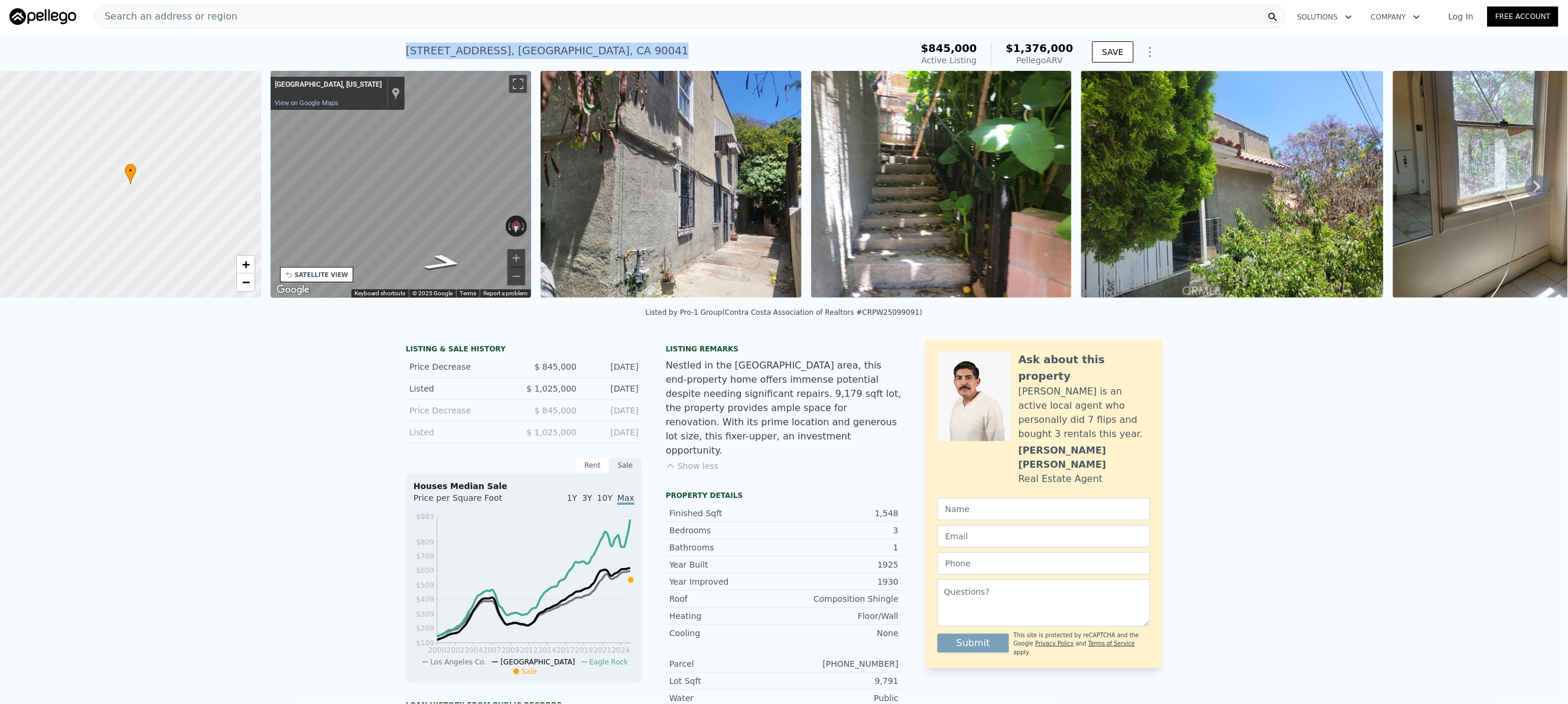
drag, startPoint x: 651, startPoint y: 47, endPoint x: 349, endPoint y: 56, distance: 302.1
click at [349, 56] on div "4727 College View Ave , Los Angeles , CA 90041 Active at $845k (~ARV $1.376m ) …" at bounding box center [784, 52] width 1568 height 38
click at [406, 48] on div "4727 College View Ave , Los Angeles , CA 90041" at bounding box center [547, 51] width 283 height 17
drag, startPoint x: 375, startPoint y: 48, endPoint x: 635, endPoint y: 53, distance: 260.0
click at [635, 53] on div "4727 College View Ave , Los Angeles , CA 90041 Active at $845k (~ARV $1.376m ) …" at bounding box center [784, 52] width 1568 height 38
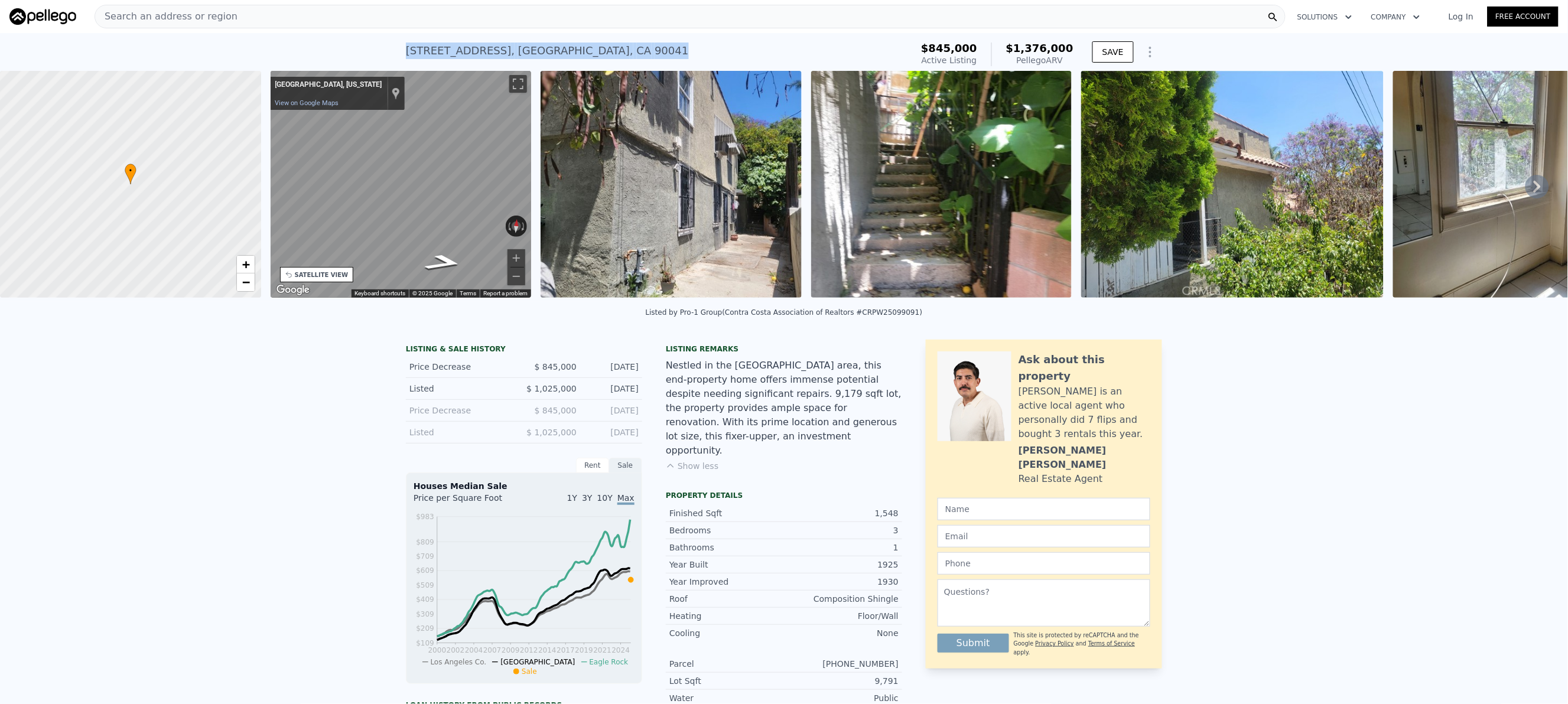
copy div "4727 College View Ave , Los Angeles , CA 90041"
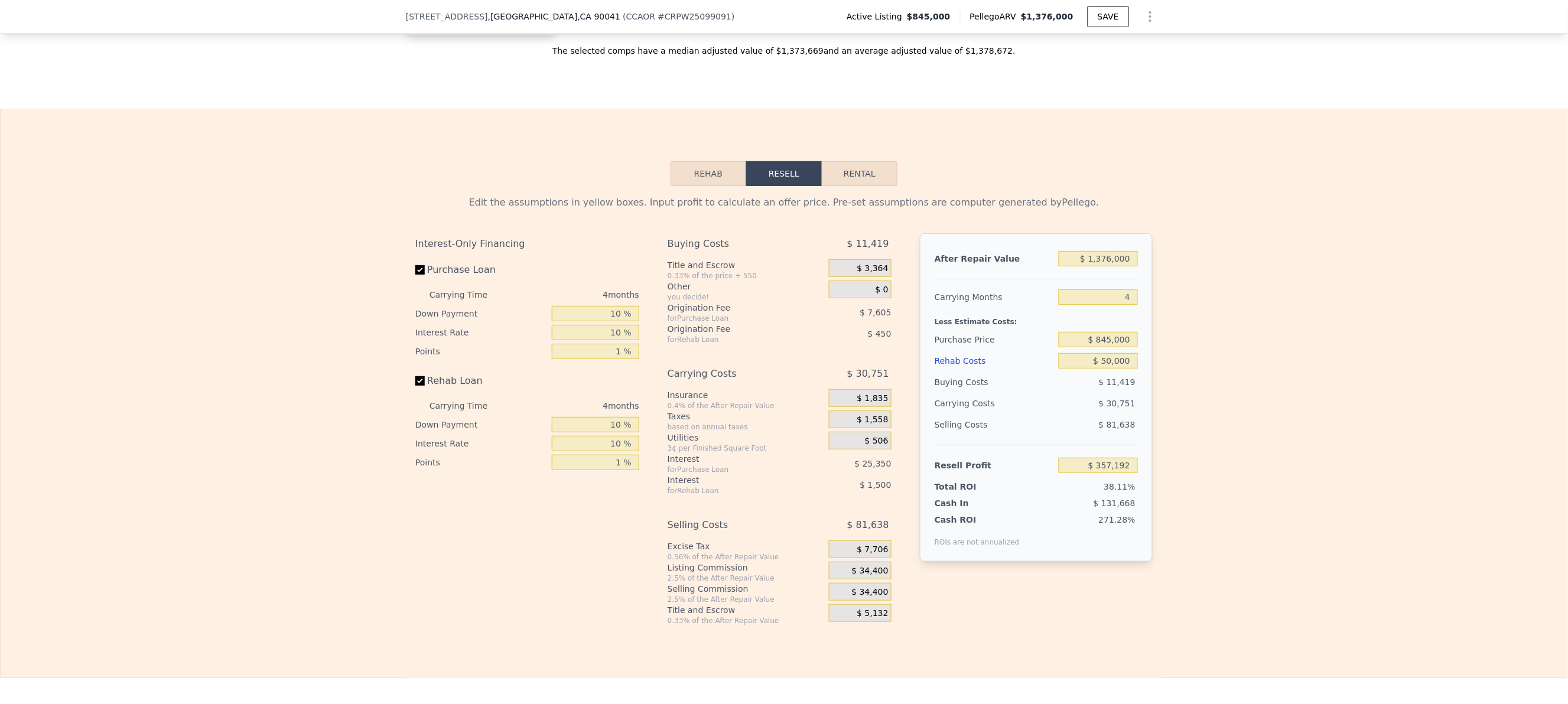
scroll to position [1768, 0]
click at [870, 599] on span "$ 34,400" at bounding box center [870, 594] width 36 height 11
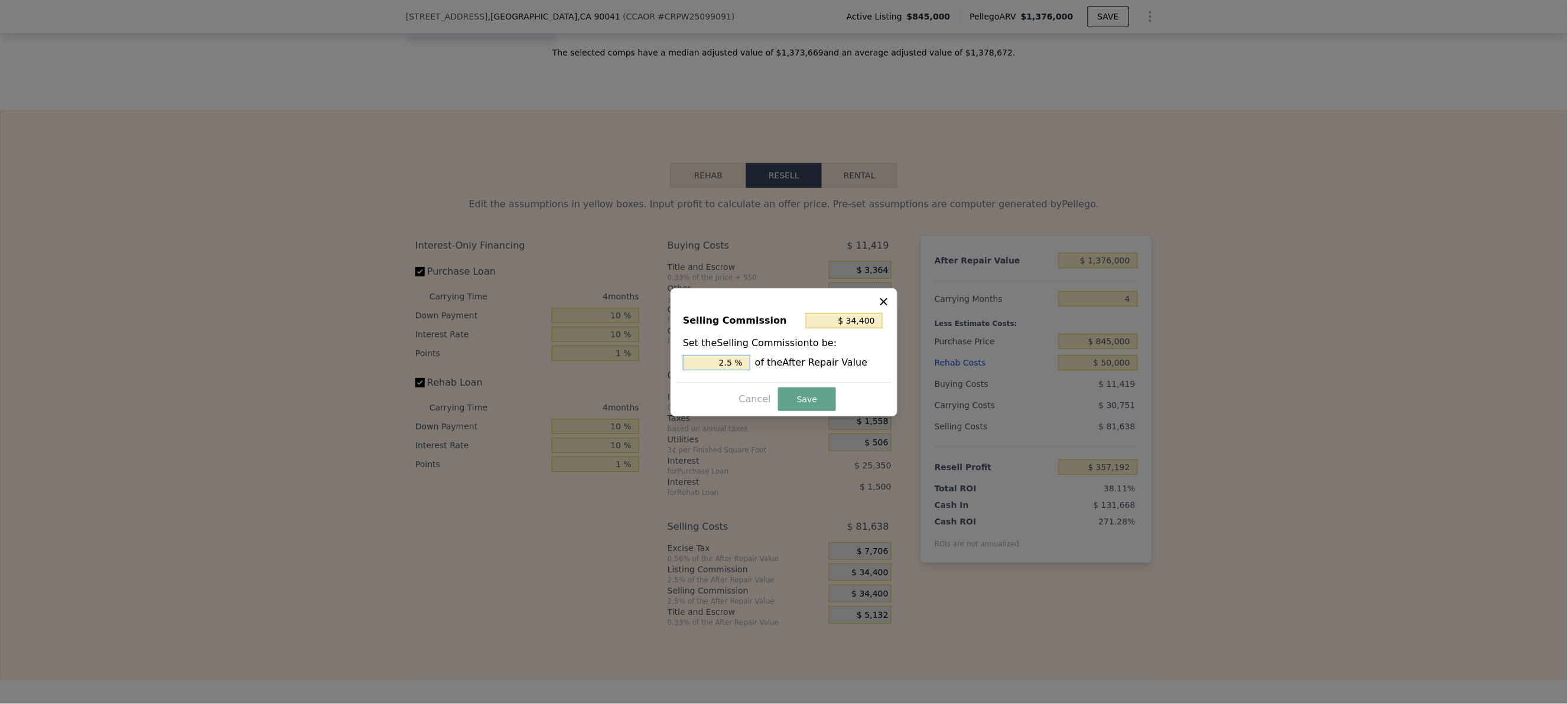
drag, startPoint x: 718, startPoint y: 365, endPoint x: 826, endPoint y: 366, distance: 108.0
click at [826, 366] on div "2.5 % of the After Repair Value" at bounding box center [783, 362] width 202 height 16
type input "$ 0"
type input "0 %"
click at [818, 397] on button "Save" at bounding box center [807, 399] width 58 height 24
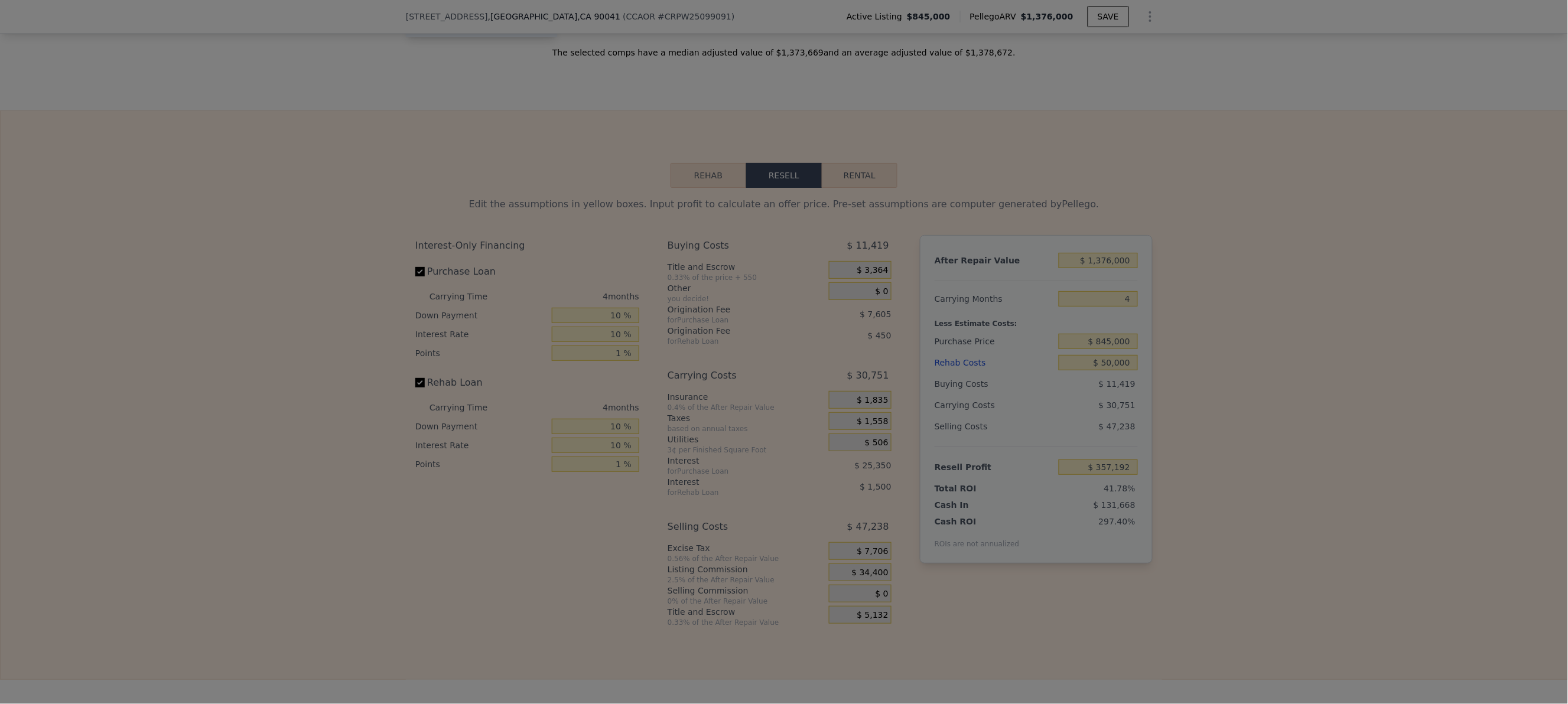
type input "$ 391,592"
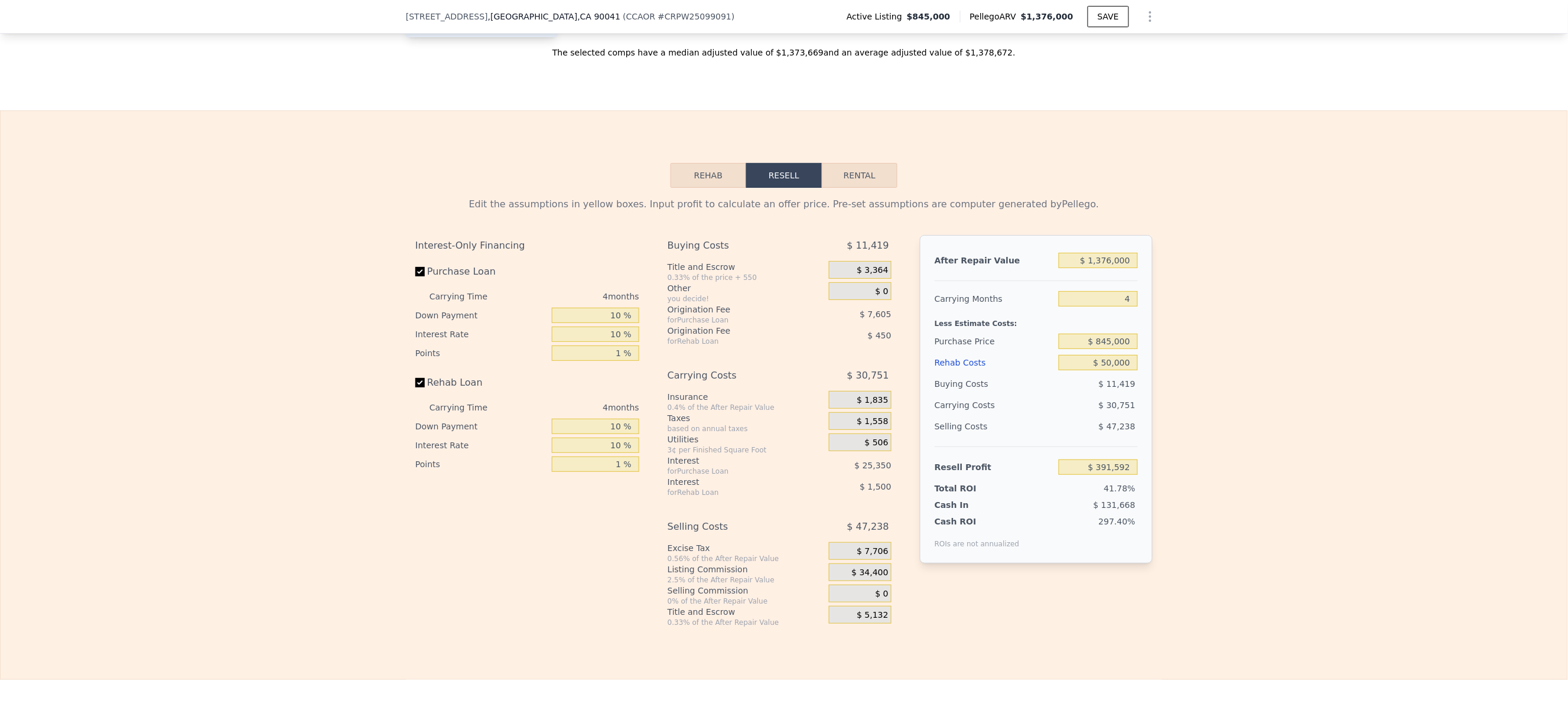
click at [1460, 185] on div "Rehab Resell Rental Edit the assumptions in yellow boxes. Input profit to calcu…" at bounding box center [784, 395] width 1568 height 569
